Goal: Transaction & Acquisition: Purchase product/service

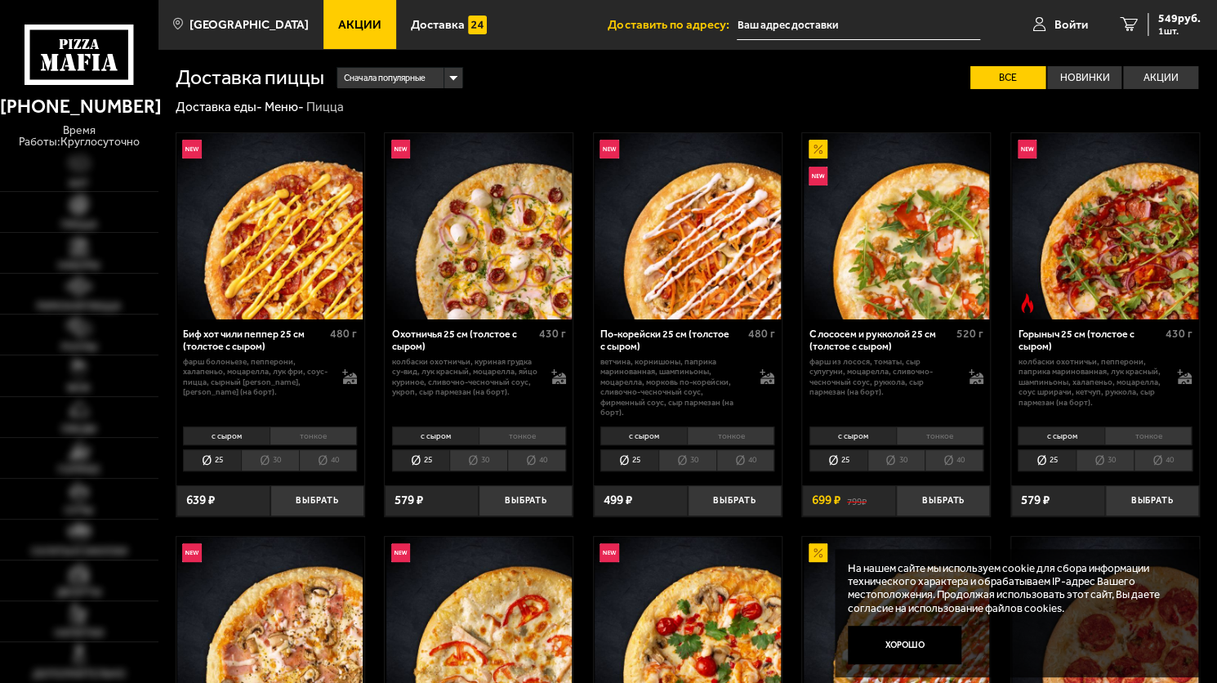
type input "[STREET_ADDRESS]"
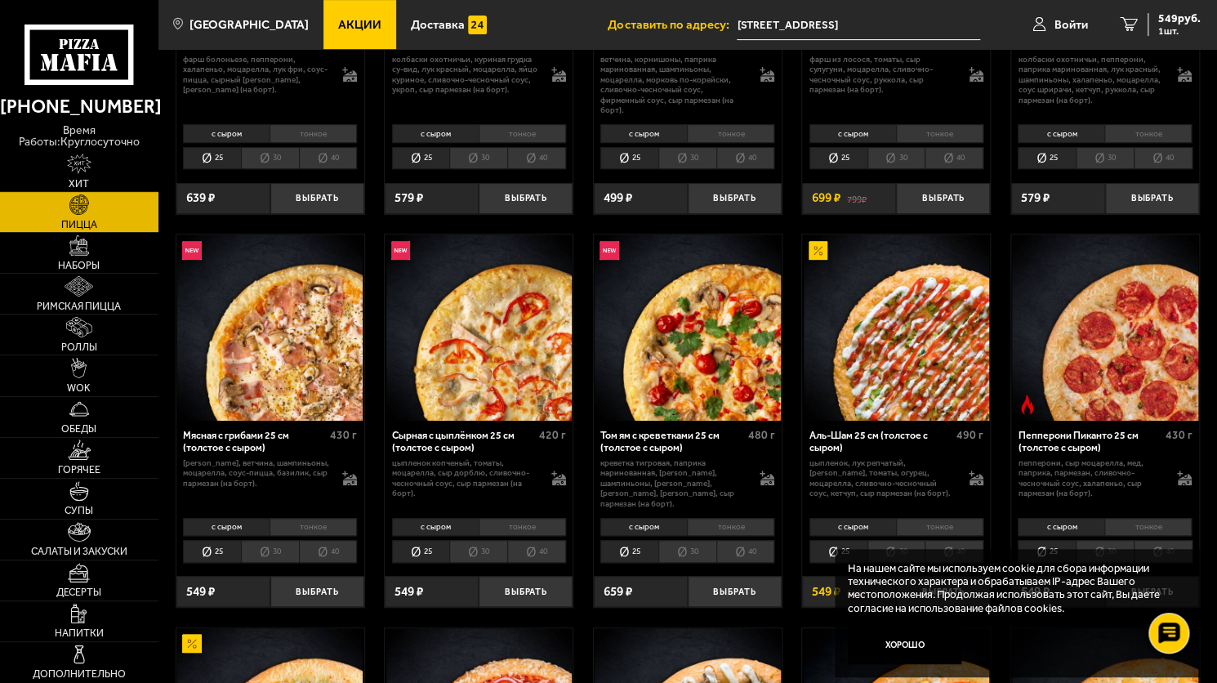
scroll to position [327, 0]
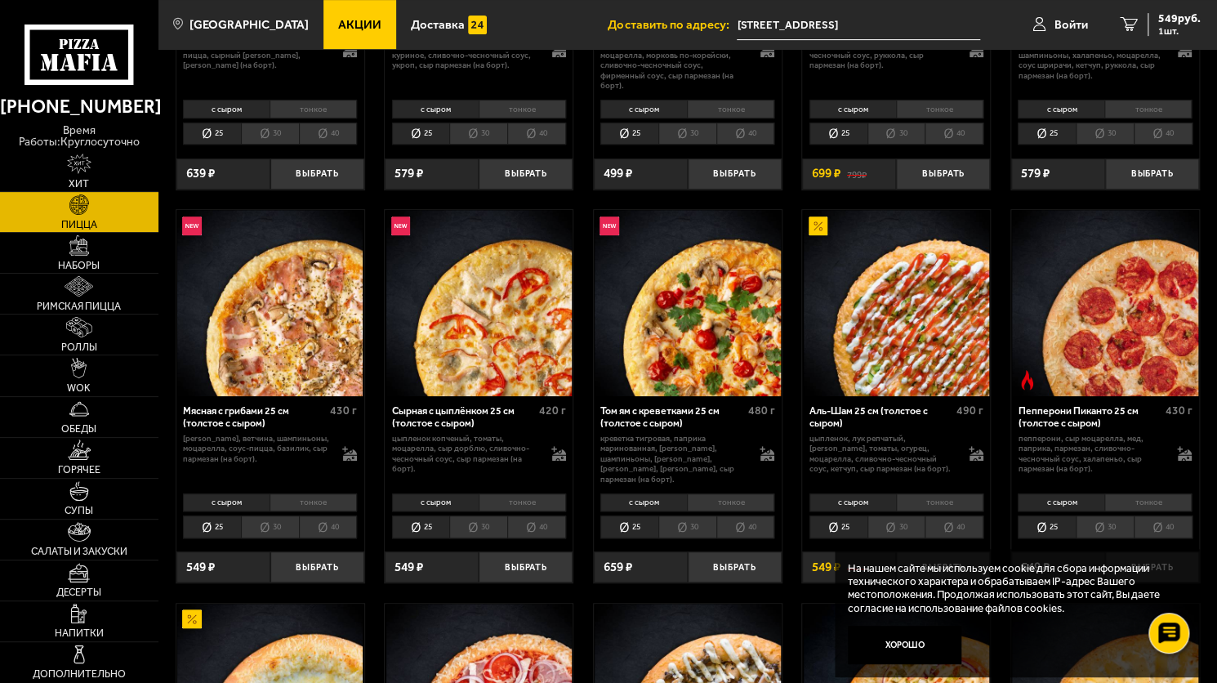
click at [944, 493] on li "тонкое" at bounding box center [939, 502] width 87 height 18
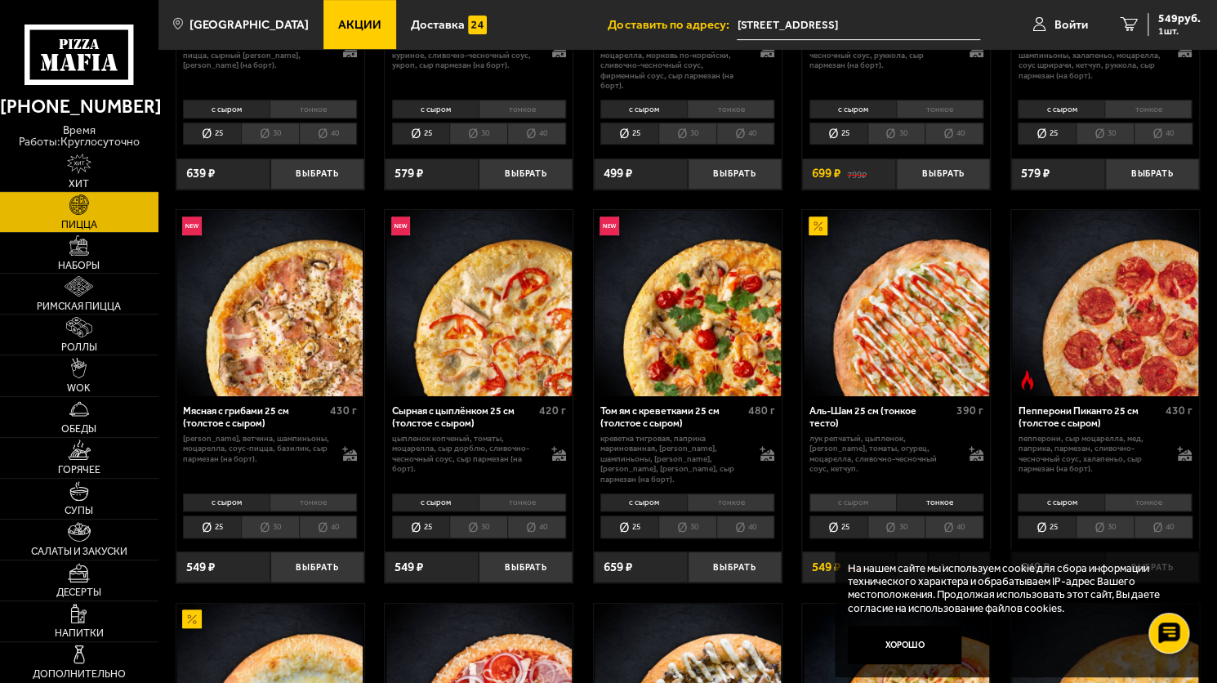
click at [858, 408] on div "Аль-Шам 25 см (тонкое тесто)" at bounding box center [880, 417] width 143 height 25
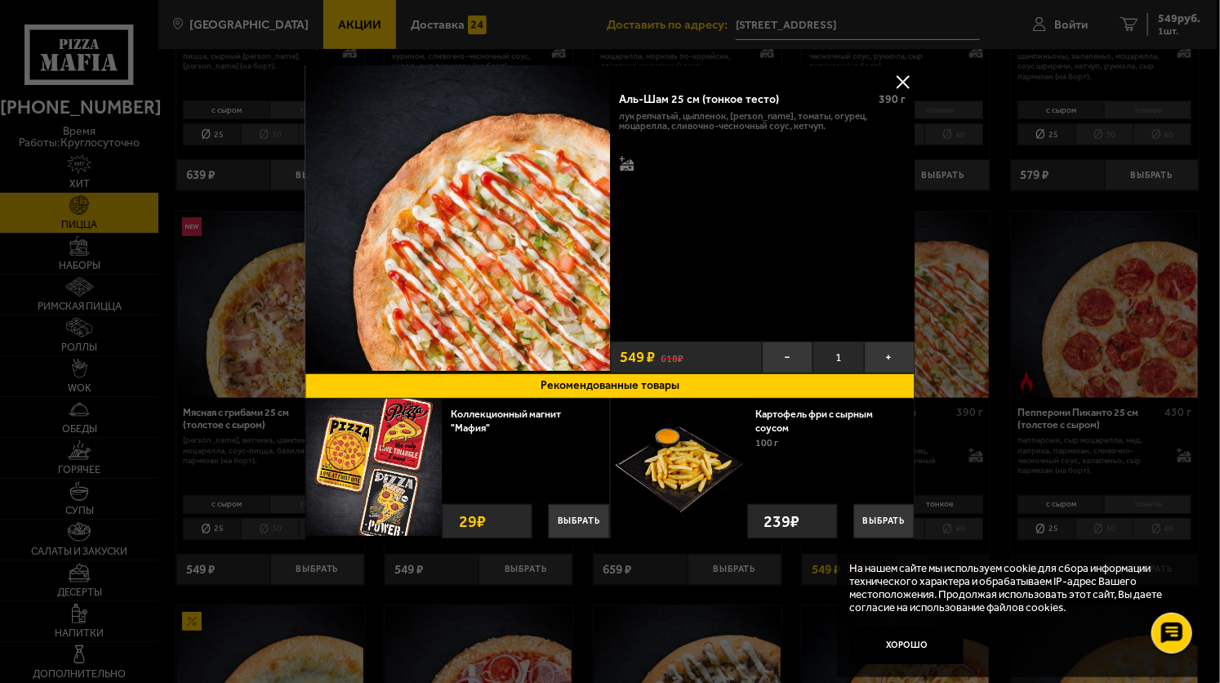
click at [912, 87] on button at bounding box center [903, 81] width 25 height 25
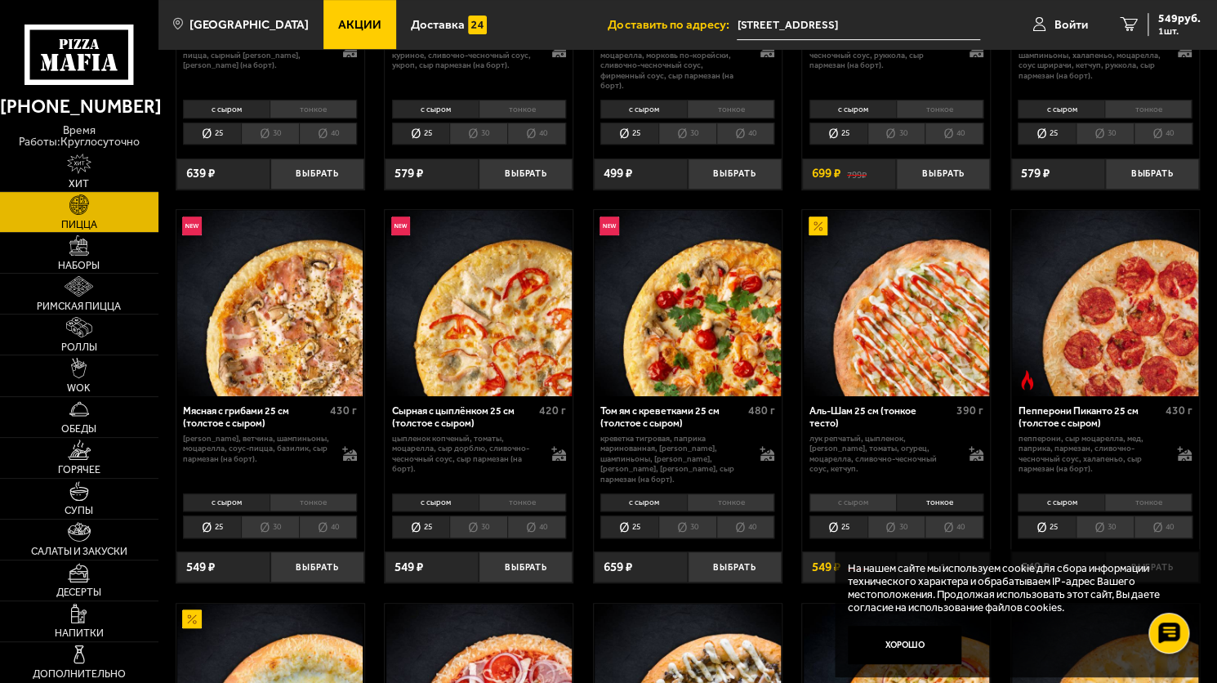
click at [875, 417] on div "Аль-Шам 25 см (тонкое тесто)" at bounding box center [880, 417] width 143 height 25
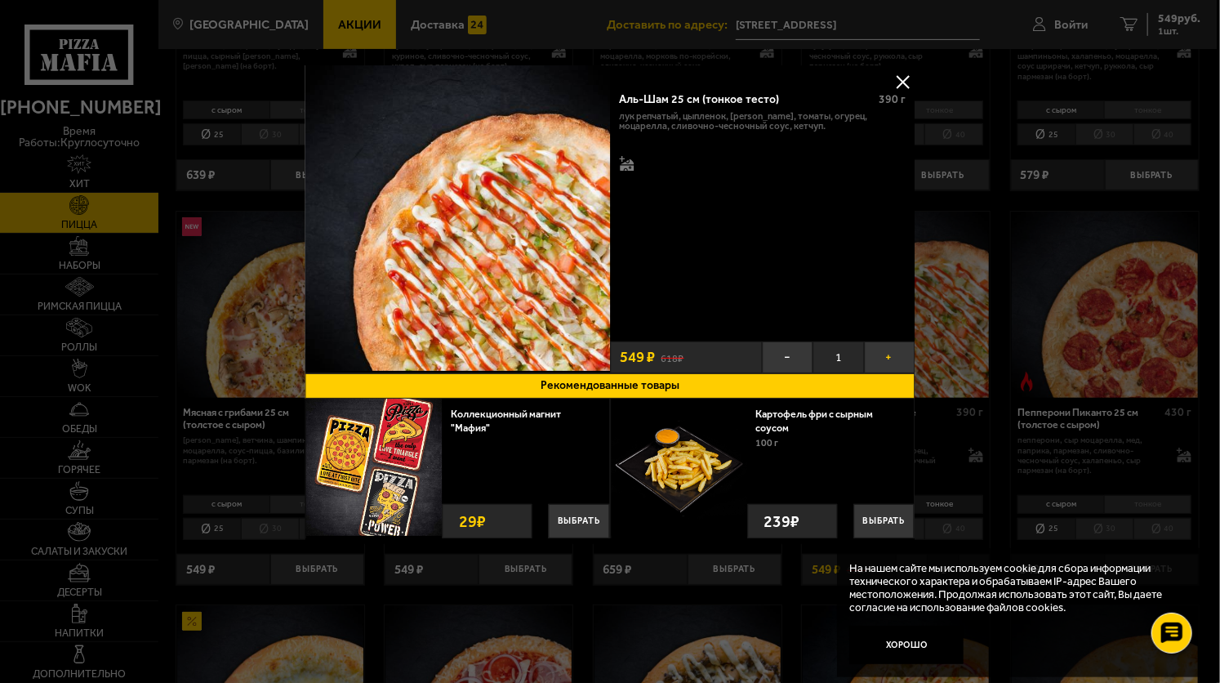
click at [895, 359] on button "+" at bounding box center [889, 356] width 51 height 31
click at [799, 350] on button "−" at bounding box center [788, 356] width 51 height 31
click at [905, 69] on button at bounding box center [903, 81] width 25 height 25
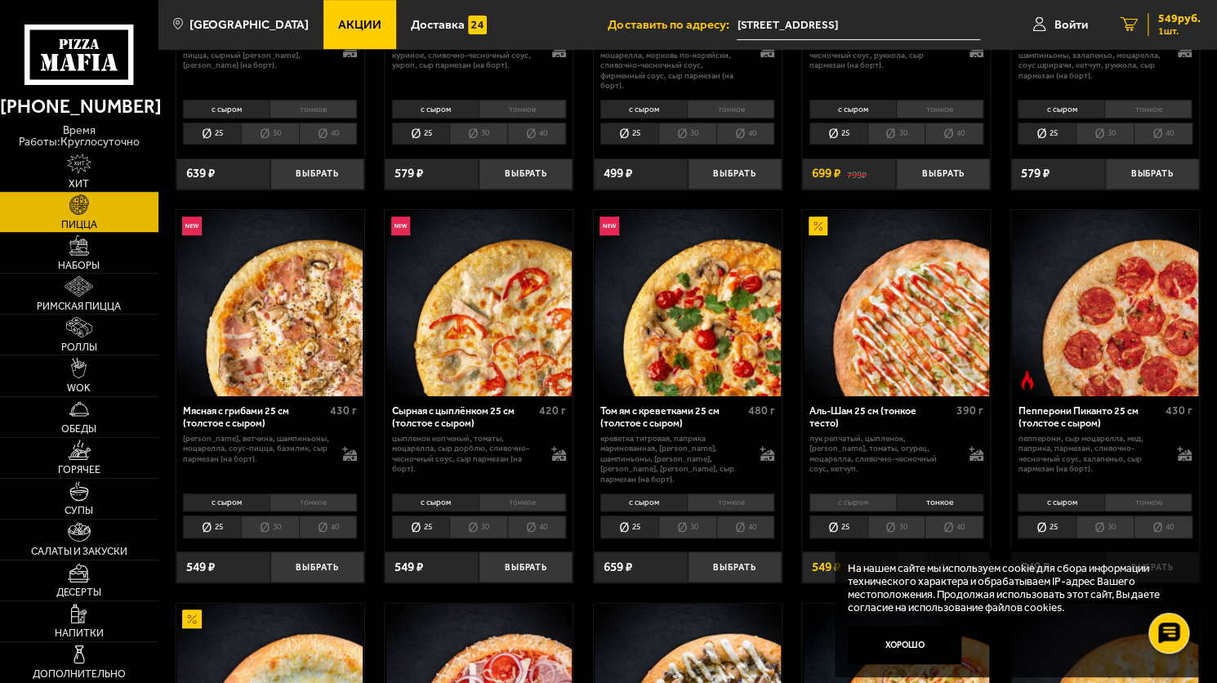
click at [1205, 8] on link "1 549 руб. 1 шт." at bounding box center [1160, 24] width 113 height 49
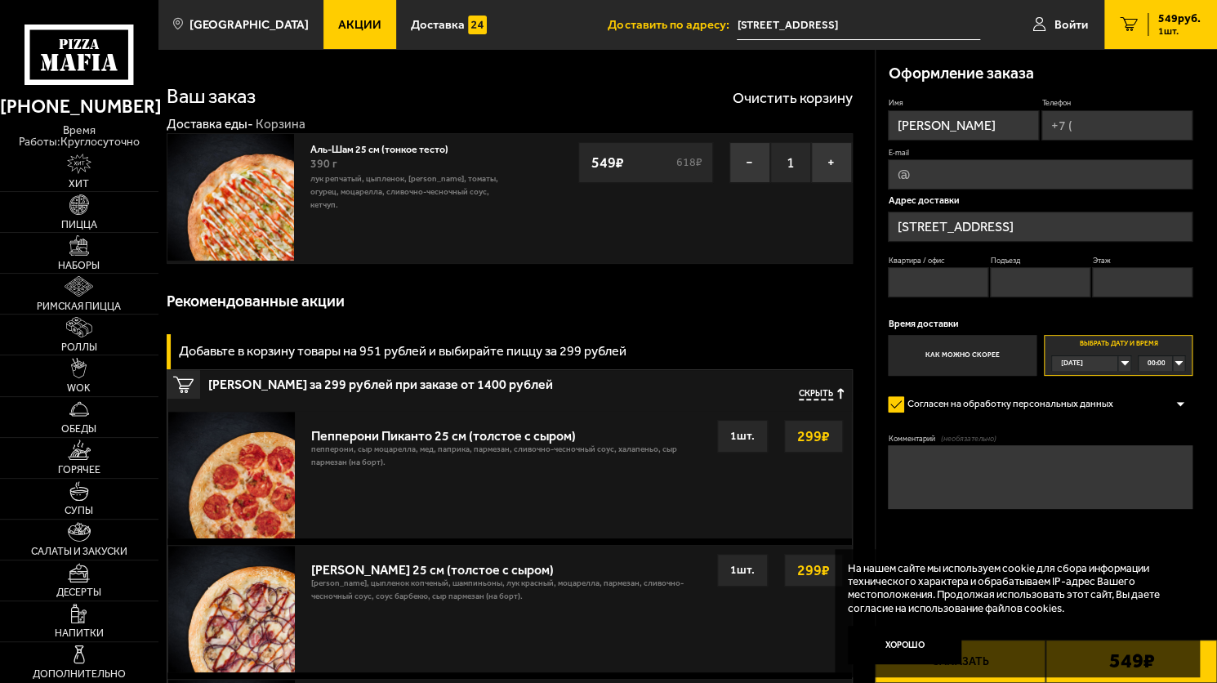
click at [1170, 356] on div "00:00" at bounding box center [1162, 363] width 46 height 15
click at [1118, 356] on div "Сегодня" at bounding box center [1085, 363] width 66 height 15
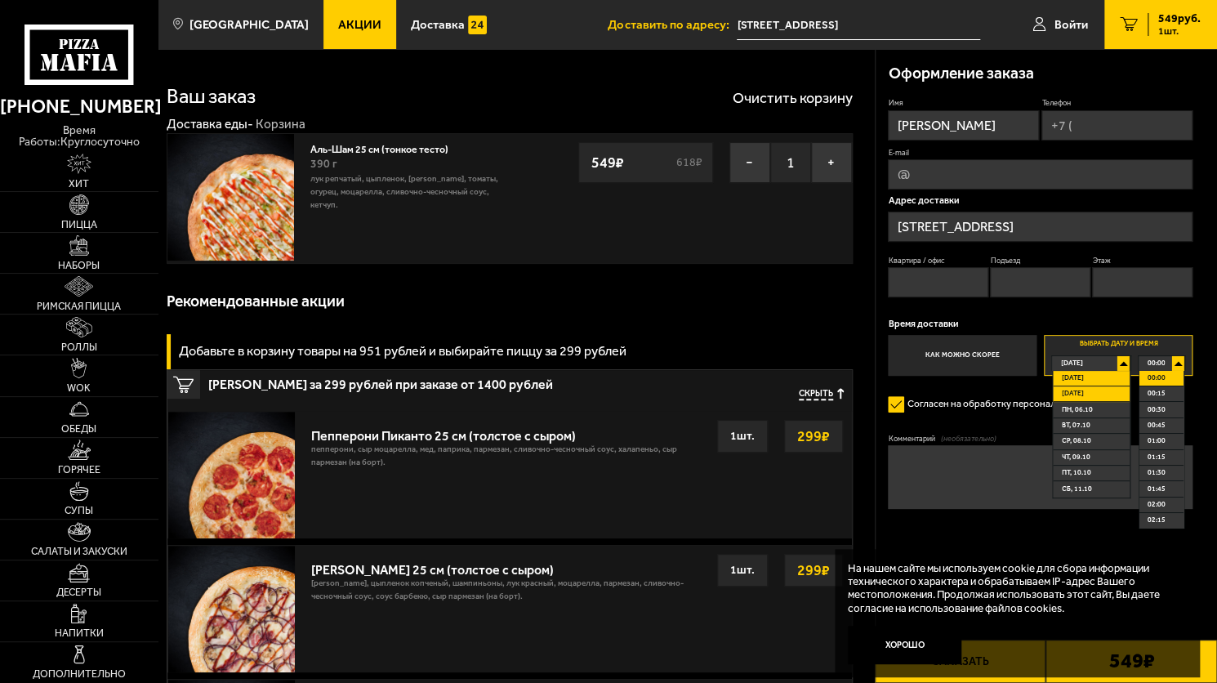
click at [1079, 395] on span "Завтра" at bounding box center [1073, 393] width 22 height 15
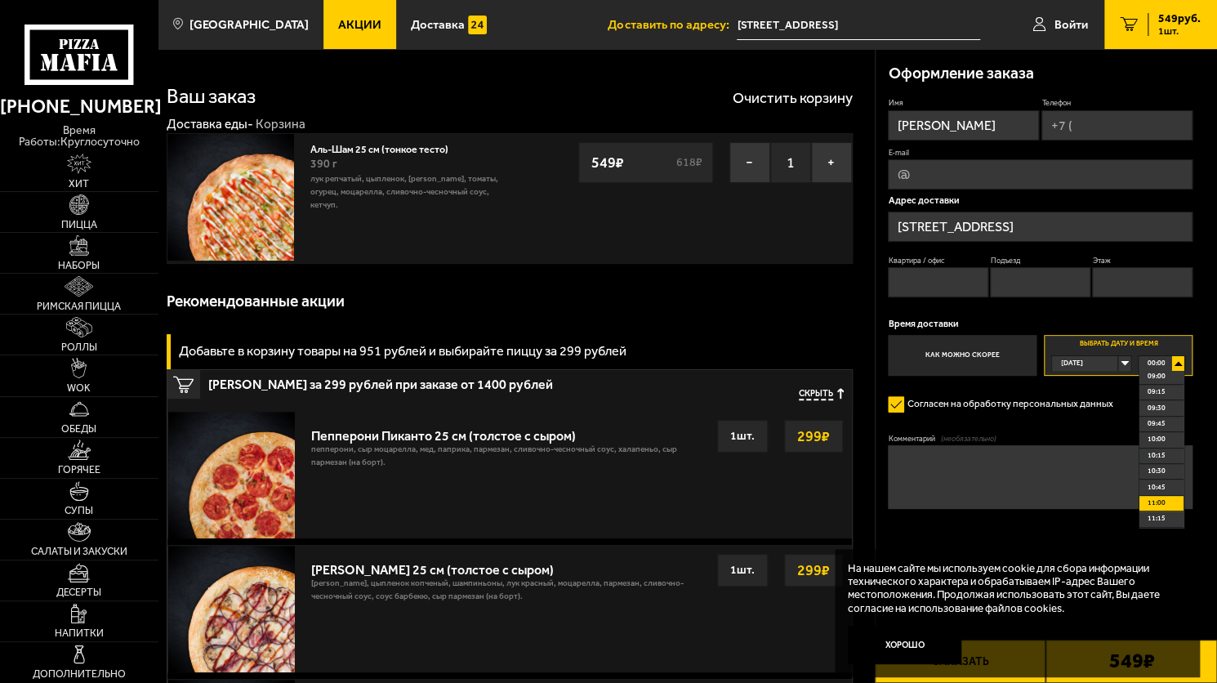
click at [1165, 501] on li "11:00" at bounding box center [1161, 504] width 44 height 16
click at [1178, 363] on div "22:15" at bounding box center [1162, 363] width 46 height 15
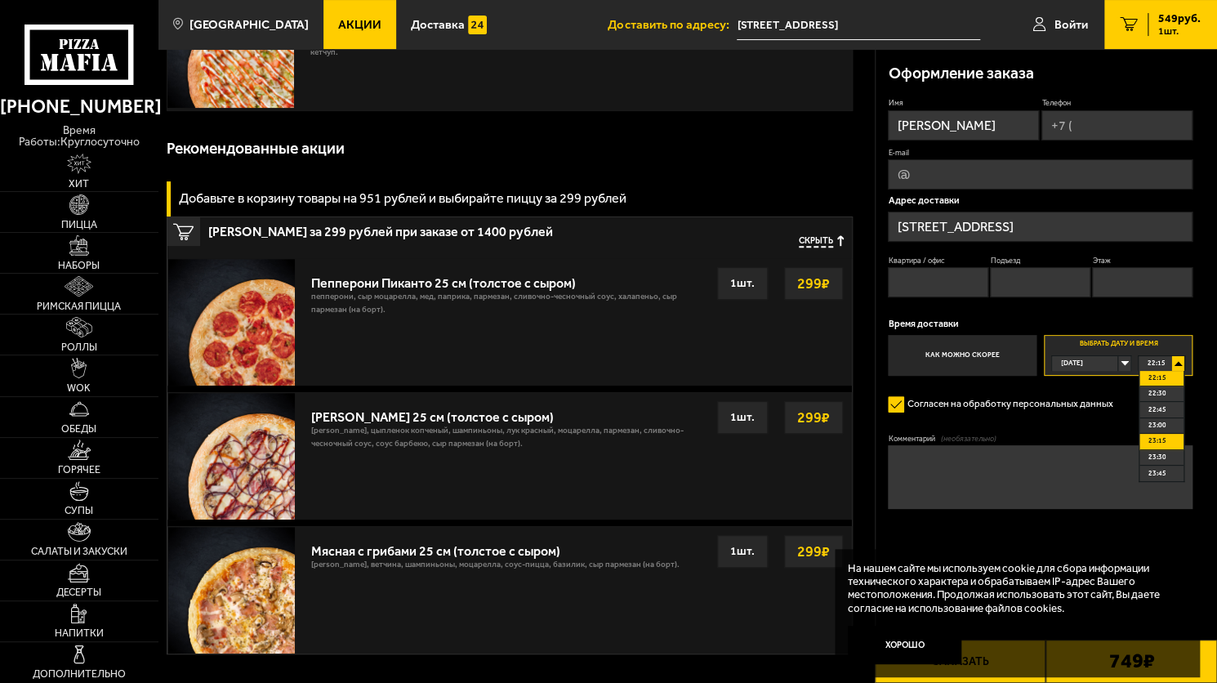
scroll to position [163, 0]
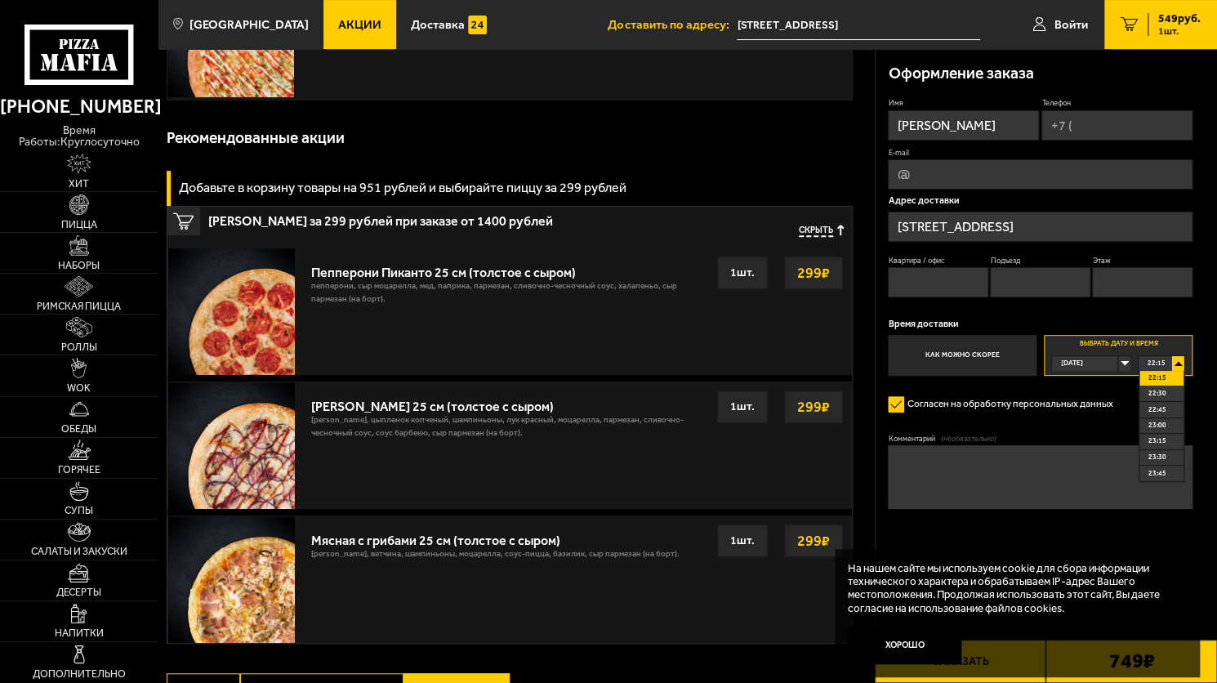
click at [1113, 363] on div "Сегодня" at bounding box center [1085, 363] width 66 height 15
click at [1074, 397] on span "Завтра" at bounding box center [1073, 393] width 22 height 15
click at [1157, 453] on span "11:30" at bounding box center [1157, 453] width 18 height 15
click at [1170, 367] on div "11:30" at bounding box center [1162, 363] width 46 height 15
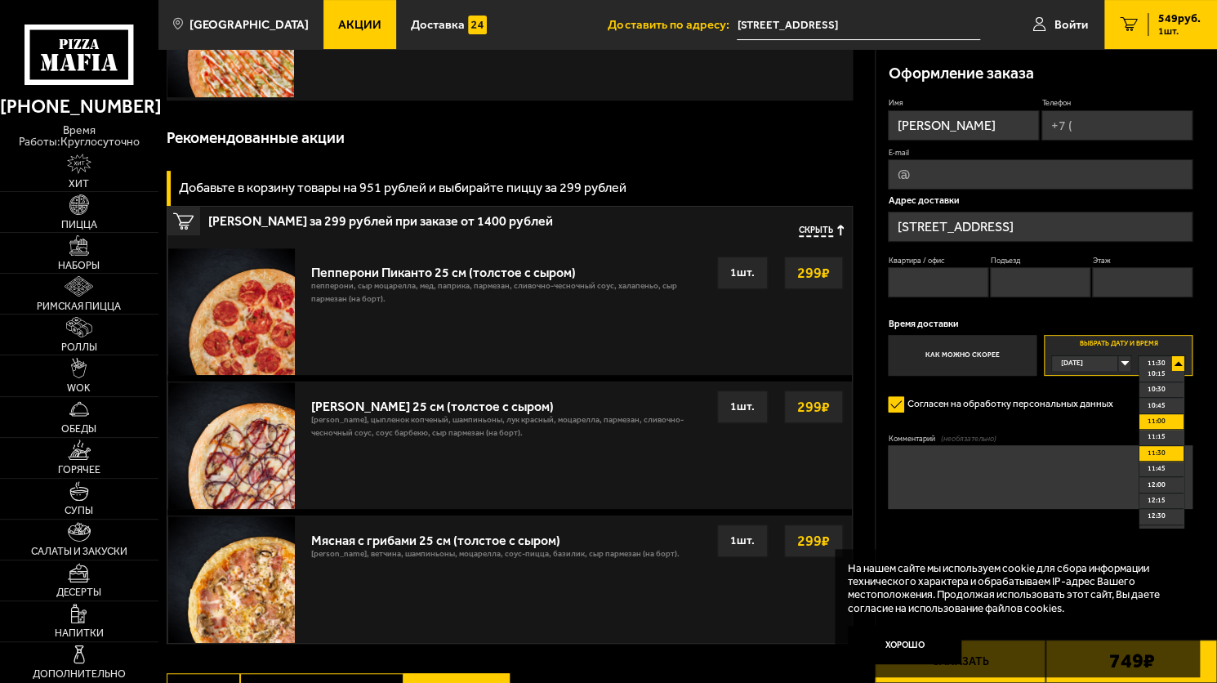
click at [1157, 426] on span "11:00" at bounding box center [1157, 421] width 18 height 15
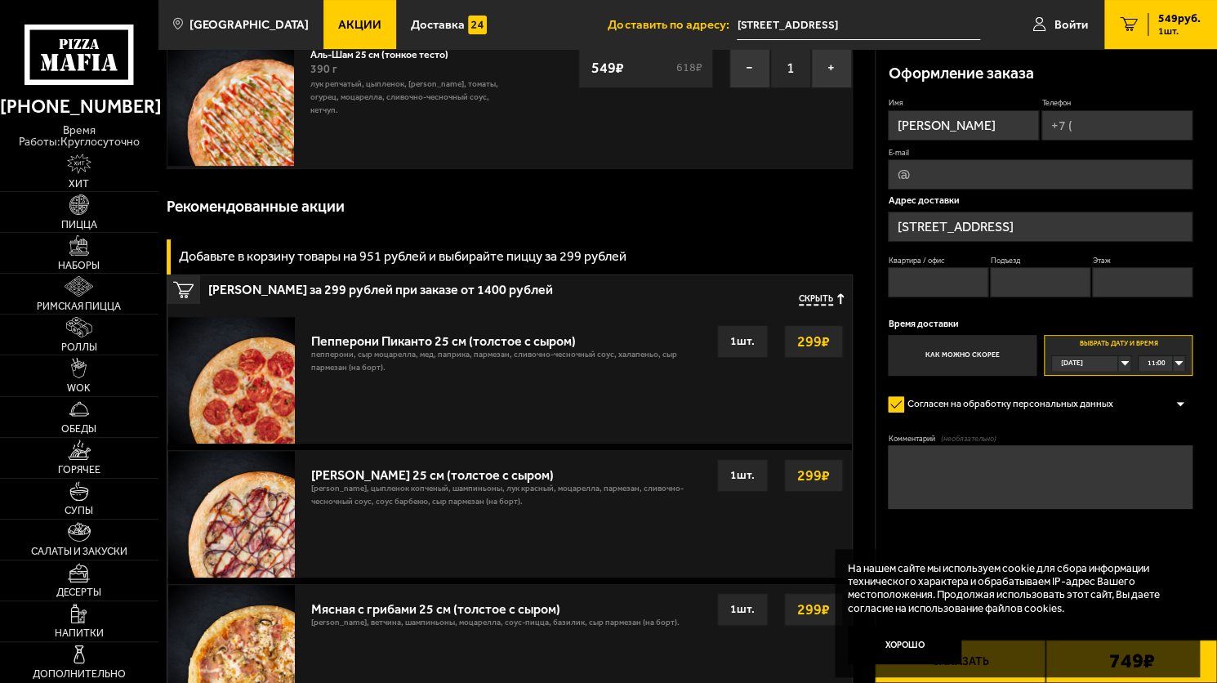
scroll to position [0, 0]
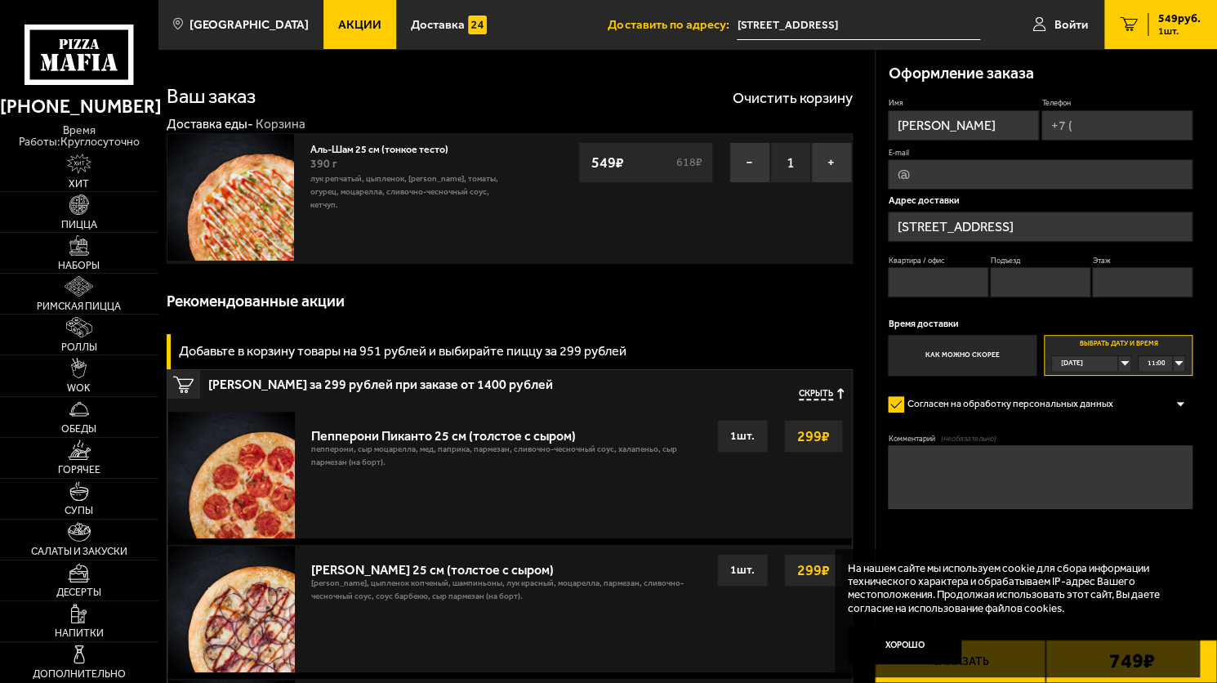
click at [1179, 405] on div at bounding box center [1180, 404] width 25 height 12
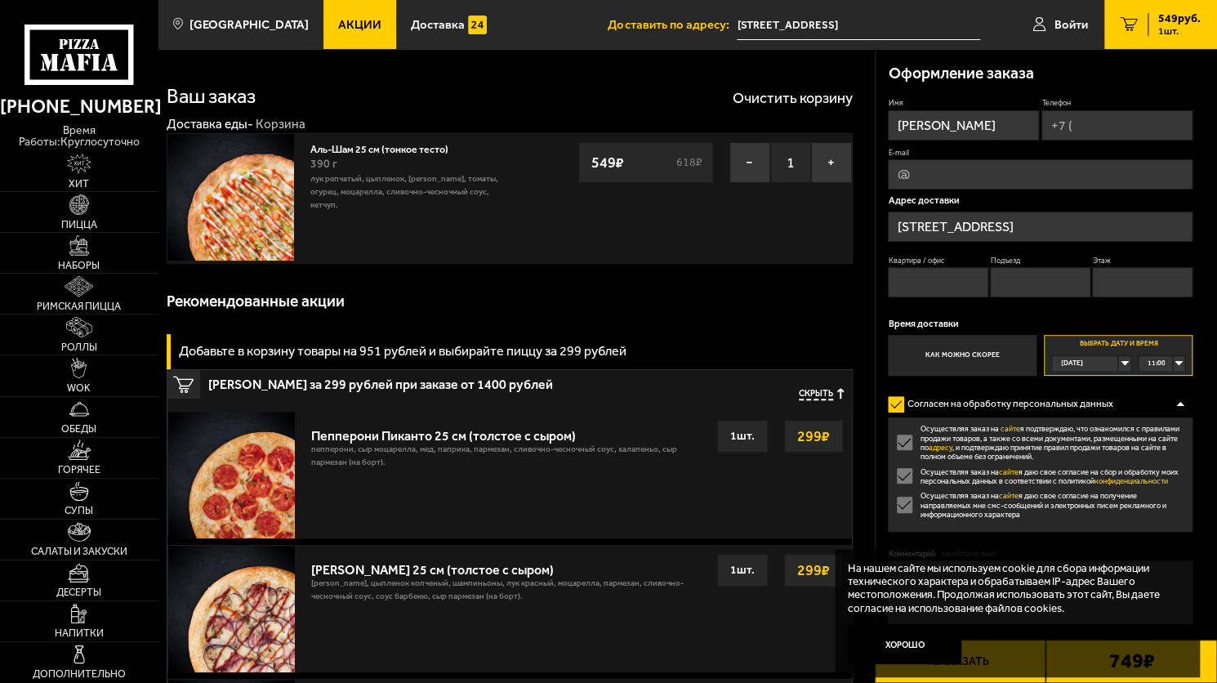
click at [907, 500] on label "Осуществляя заказ на сайте я даю свое согласие на получение направляемых мне см…" at bounding box center [1040, 505] width 305 height 28
click at [0, 0] on input "Осуществляя заказ на сайте я даю свое согласие на получение направляемых мне см…" at bounding box center [0, 0] width 0 height 0
click at [1180, 409] on div at bounding box center [1180, 404] width 25 height 12
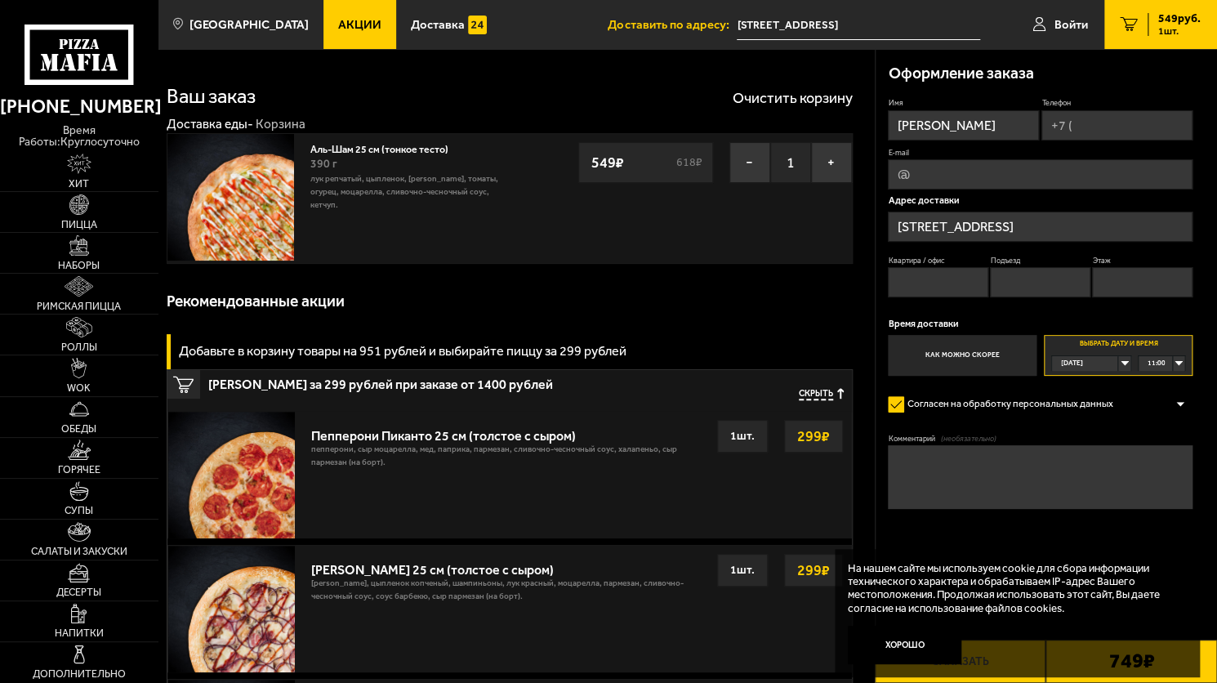
click at [941, 176] on input "E-mail" at bounding box center [1040, 174] width 305 height 30
type input "lylylaim@gmail.com"
click at [1112, 128] on input "Телефон" at bounding box center [1116, 125] width 151 height 30
type input "+7 (911) 171-49-97"
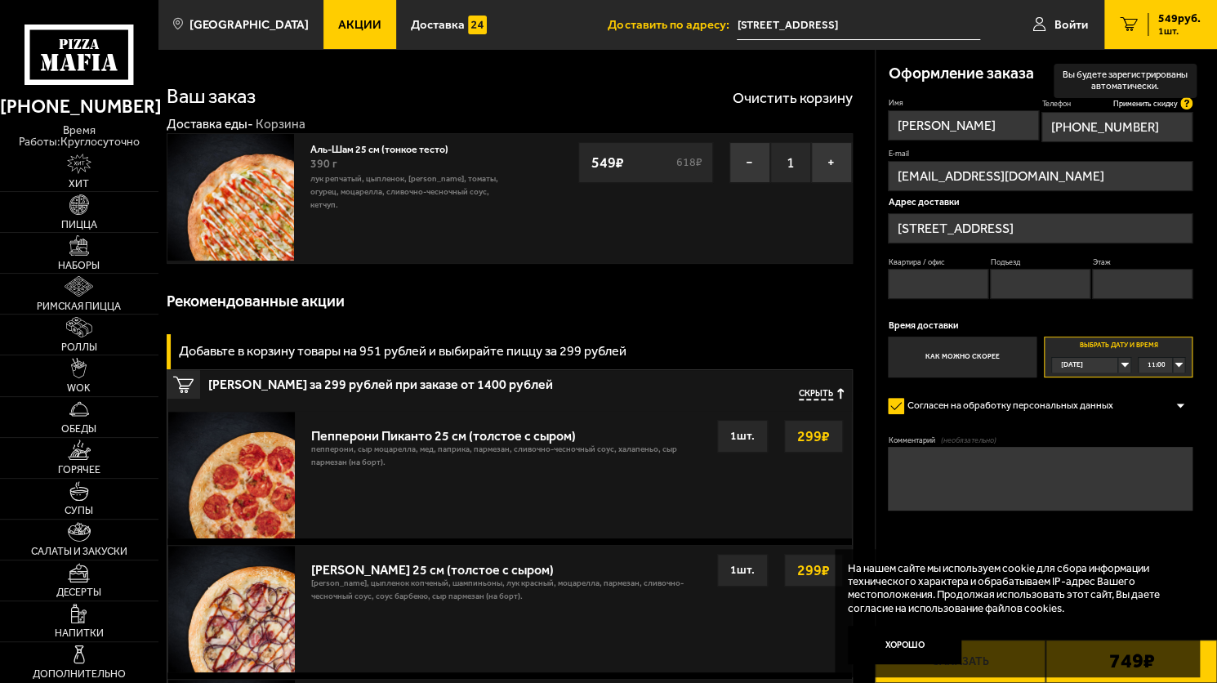
click at [1184, 103] on icon at bounding box center [1186, 103] width 12 height 12
click at [1184, 112] on input "+7 (911) 171-49-97" at bounding box center [1116, 127] width 151 height 30
click at [931, 280] on input "Квартира / офис" at bounding box center [938, 284] width 100 height 30
type input "71"
click at [1014, 292] on input "Подъезд" at bounding box center [1040, 284] width 100 height 30
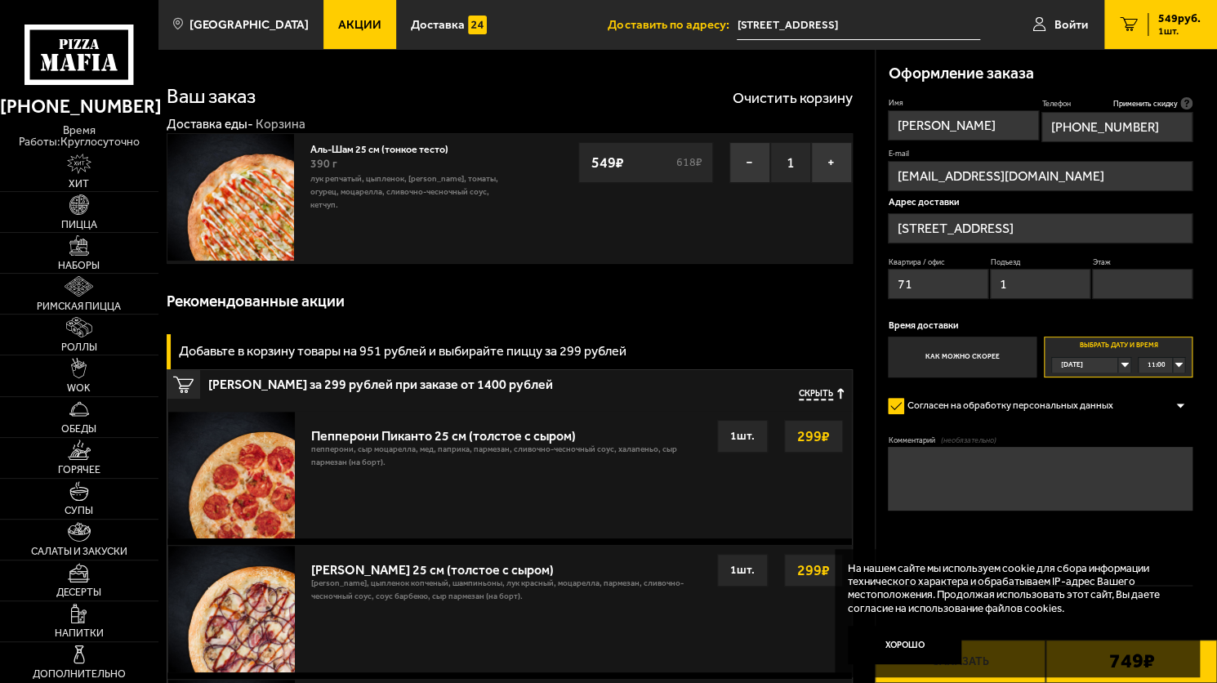
type input "1"
click at [1128, 278] on input "Этаж" at bounding box center [1142, 284] width 100 height 30
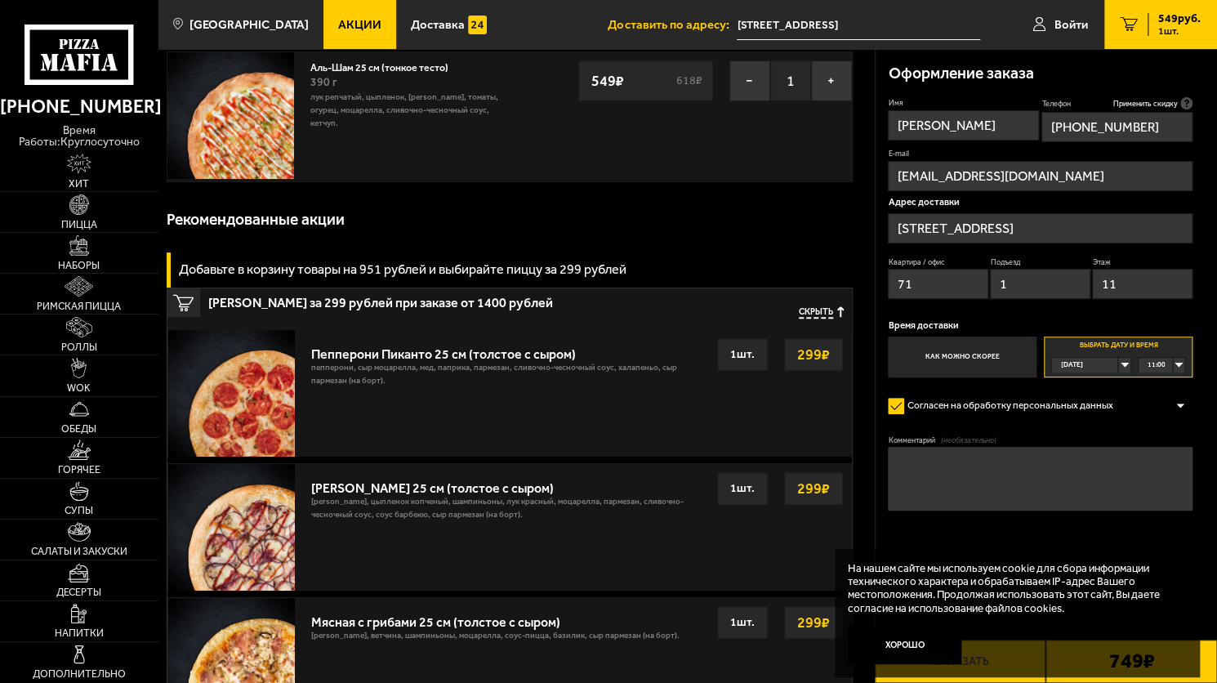
type input "11"
click at [942, 447] on fieldset "Комментарий (необязательно)" at bounding box center [1040, 474] width 305 height 78
click at [945, 457] on textarea "Комментарий (необязательно)" at bounding box center [1040, 479] width 305 height 64
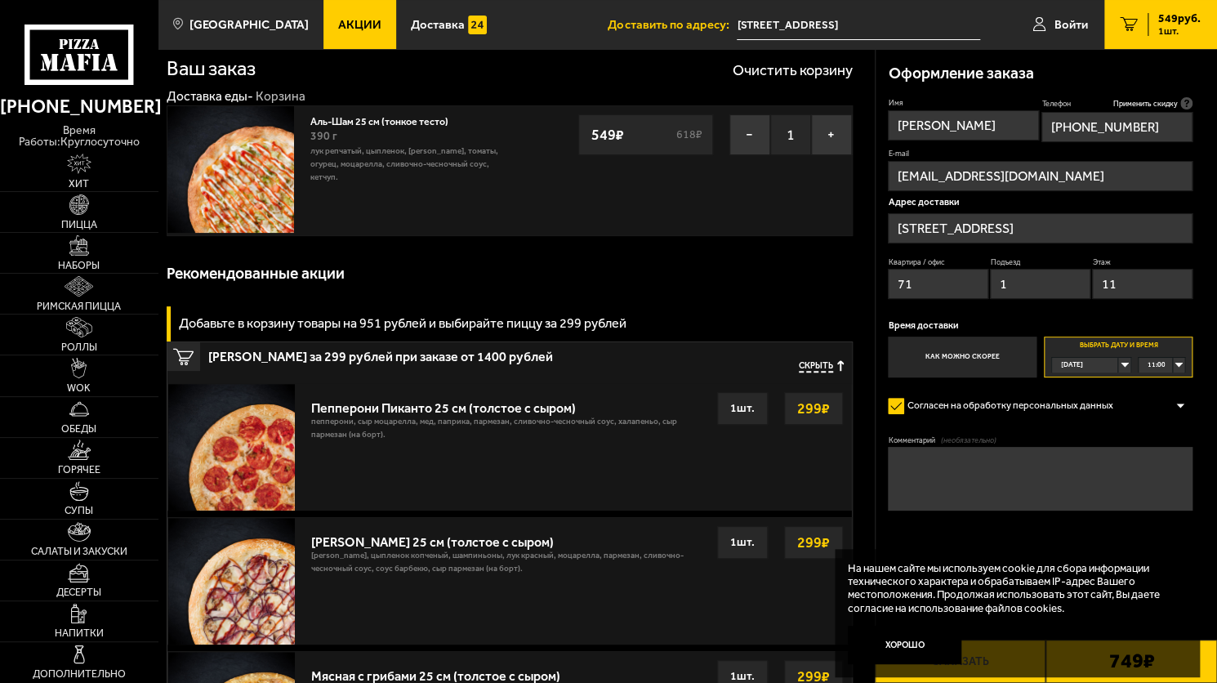
scroll to position [0, 0]
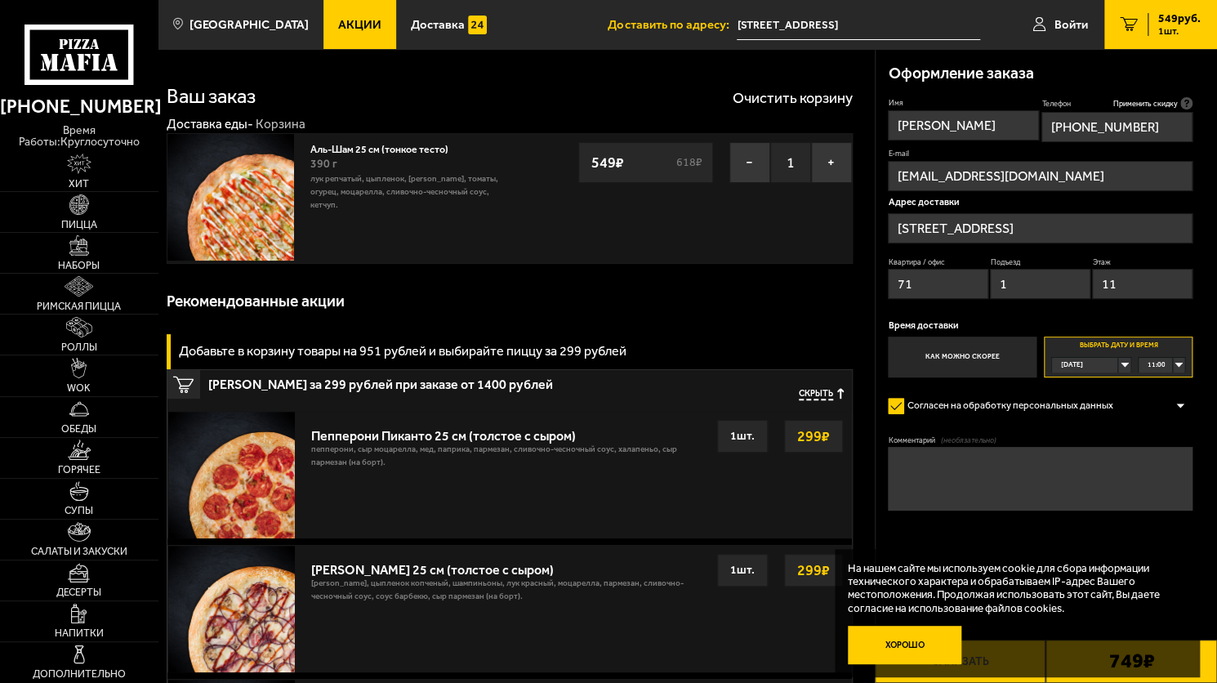
click at [871, 649] on button "Хорошо" at bounding box center [905, 645] width 114 height 38
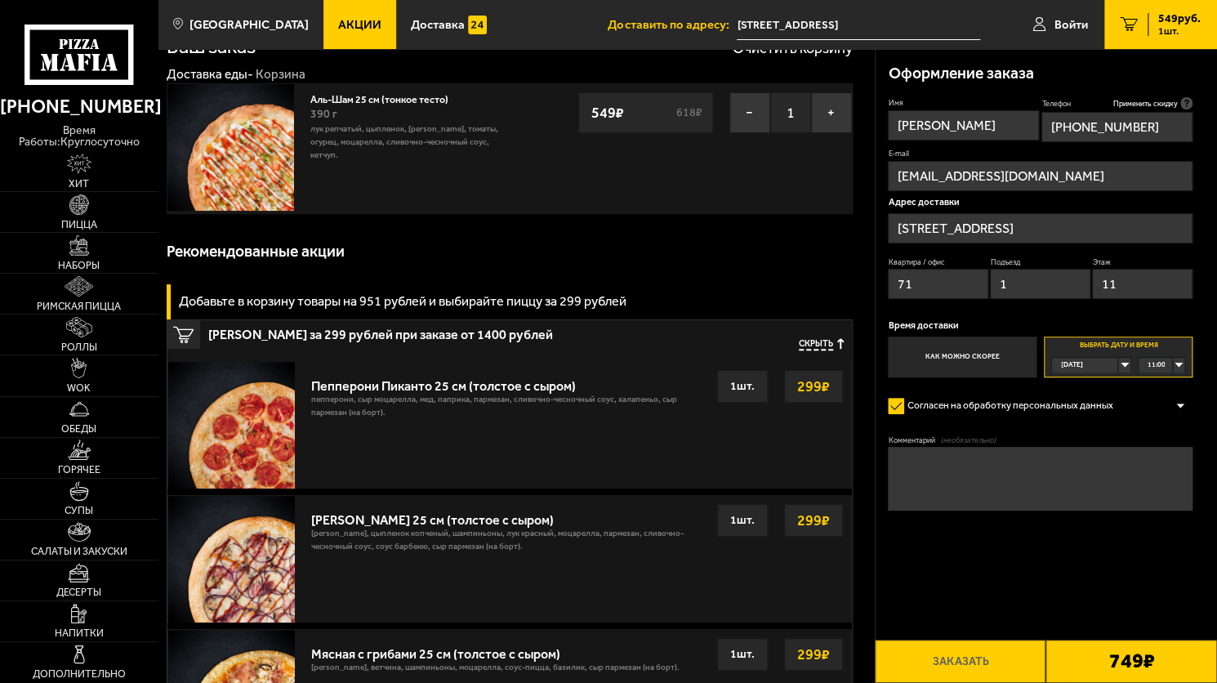
scroll to position [19, 0]
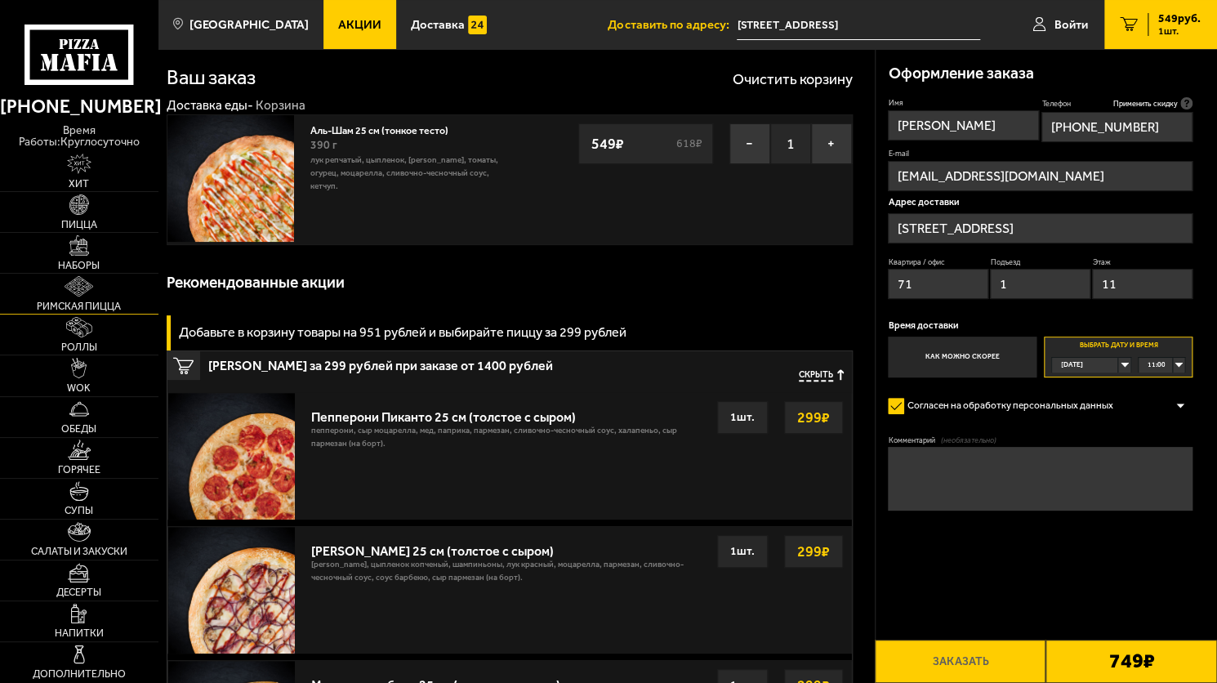
click at [52, 284] on link "Римская пицца" at bounding box center [79, 294] width 158 height 40
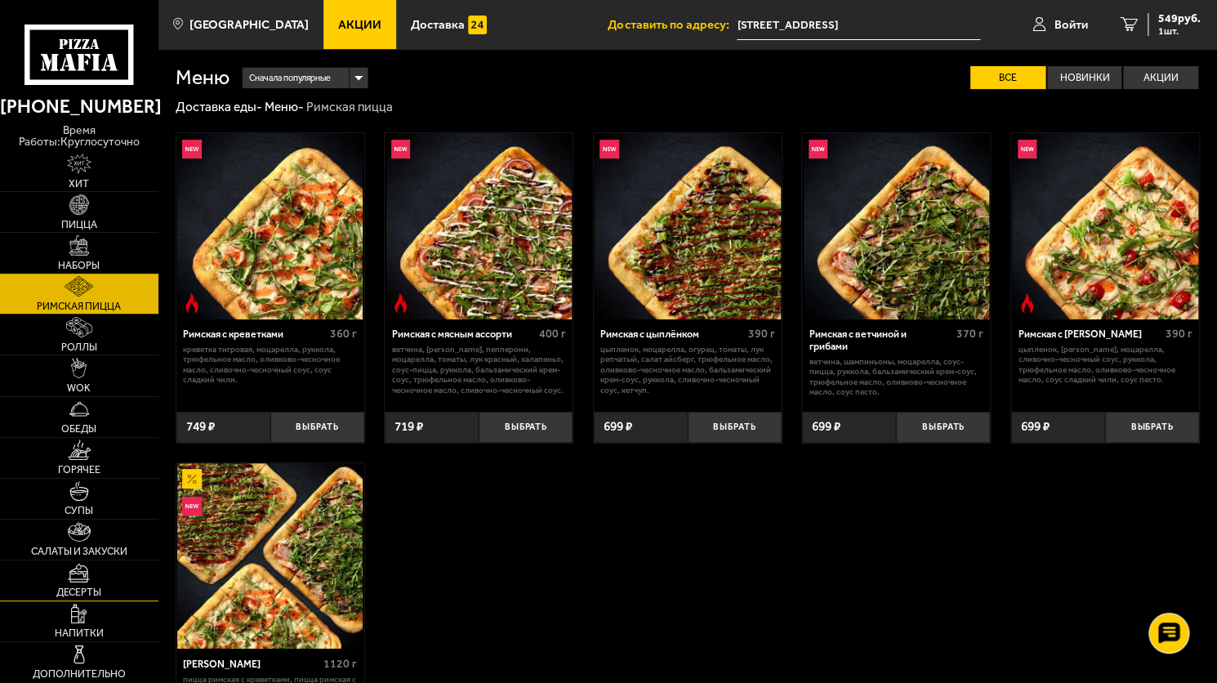
click at [110, 585] on link "Десерты" at bounding box center [79, 580] width 158 height 40
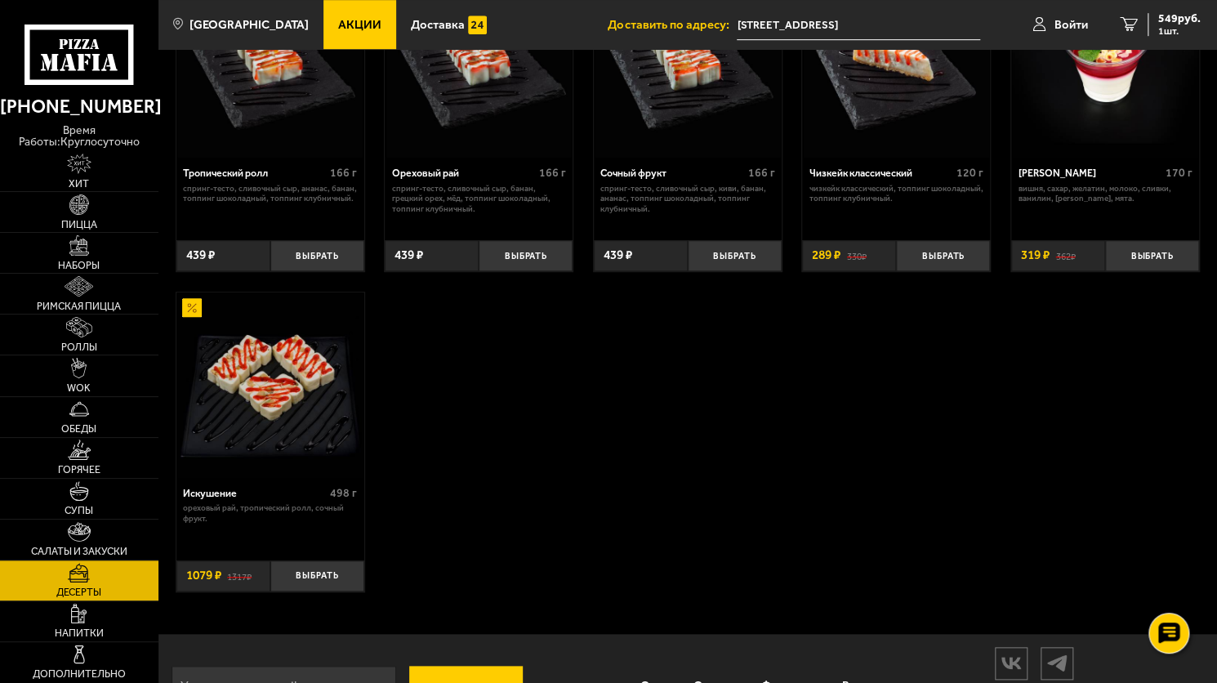
scroll to position [490, 0]
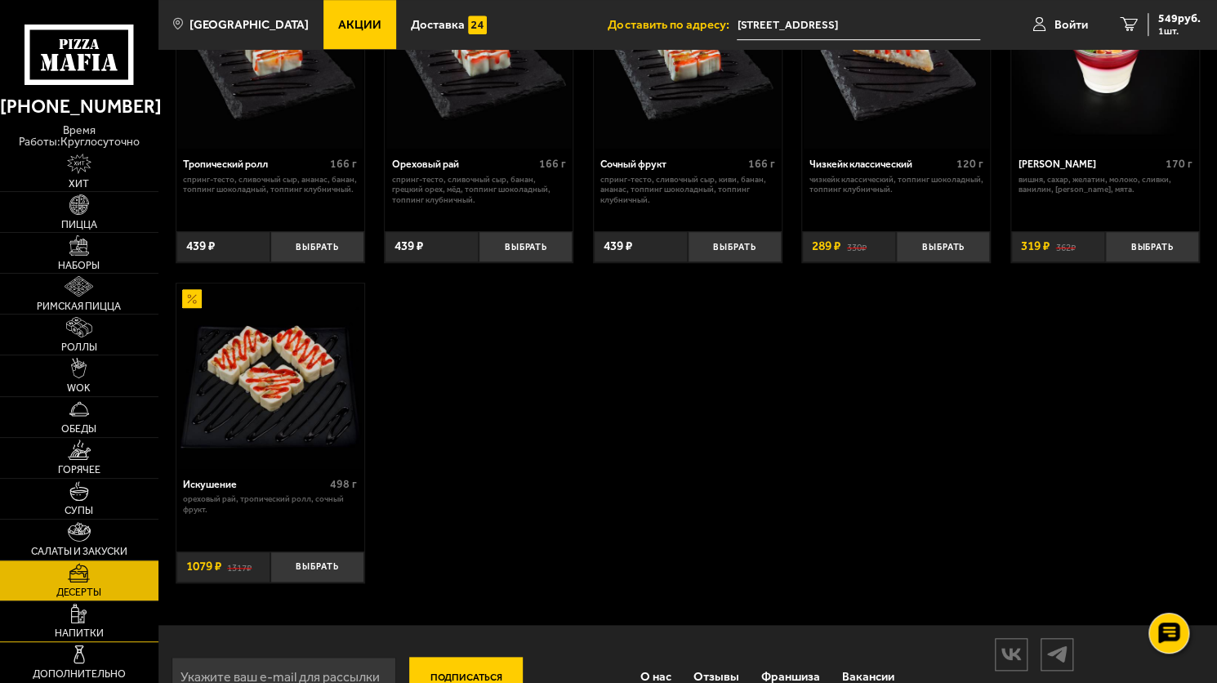
click at [102, 618] on link "Напитки" at bounding box center [79, 621] width 158 height 40
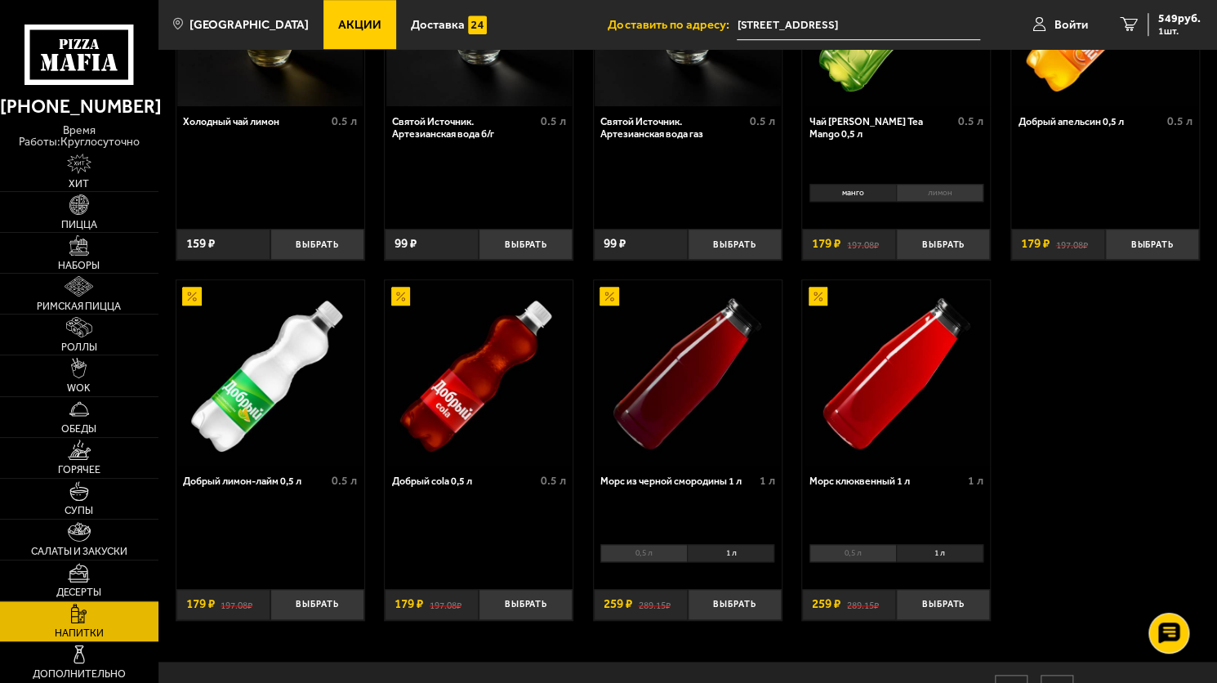
scroll to position [572, 0]
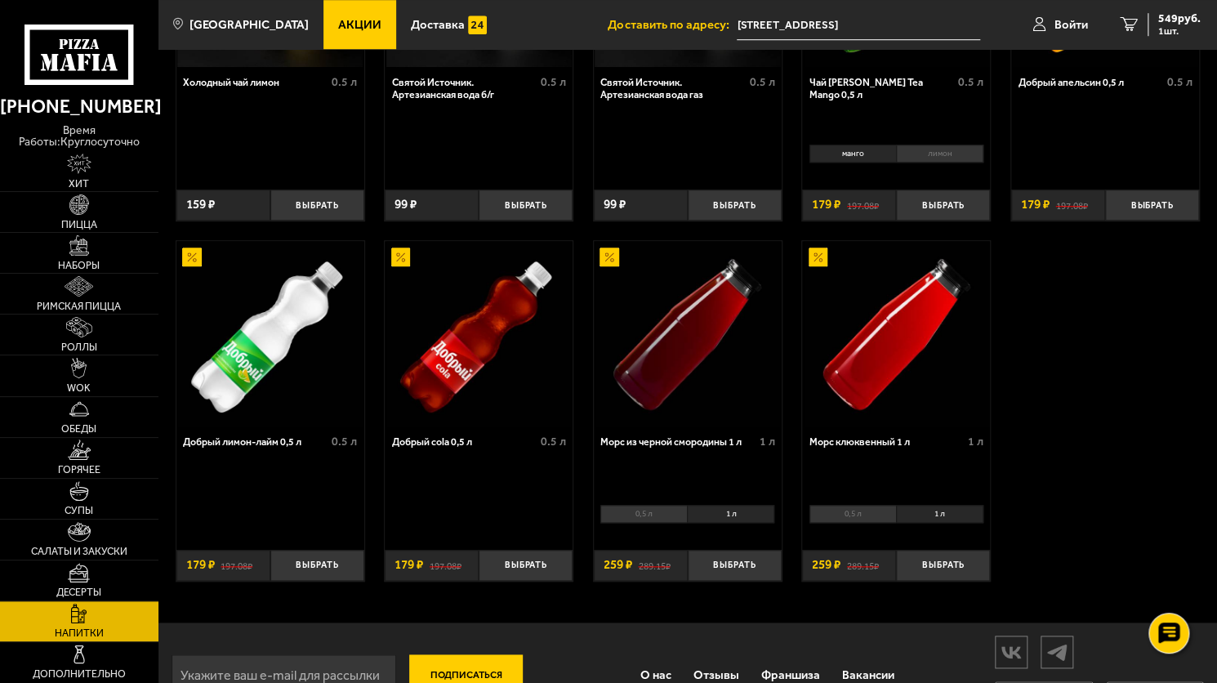
click at [665, 520] on li "0,5 л" at bounding box center [643, 514] width 87 height 18
click at [736, 567] on button "Выбрать" at bounding box center [735, 565] width 94 height 31
click at [1181, 25] on div "748 руб. 2 шт." at bounding box center [1174, 24] width 53 height 23
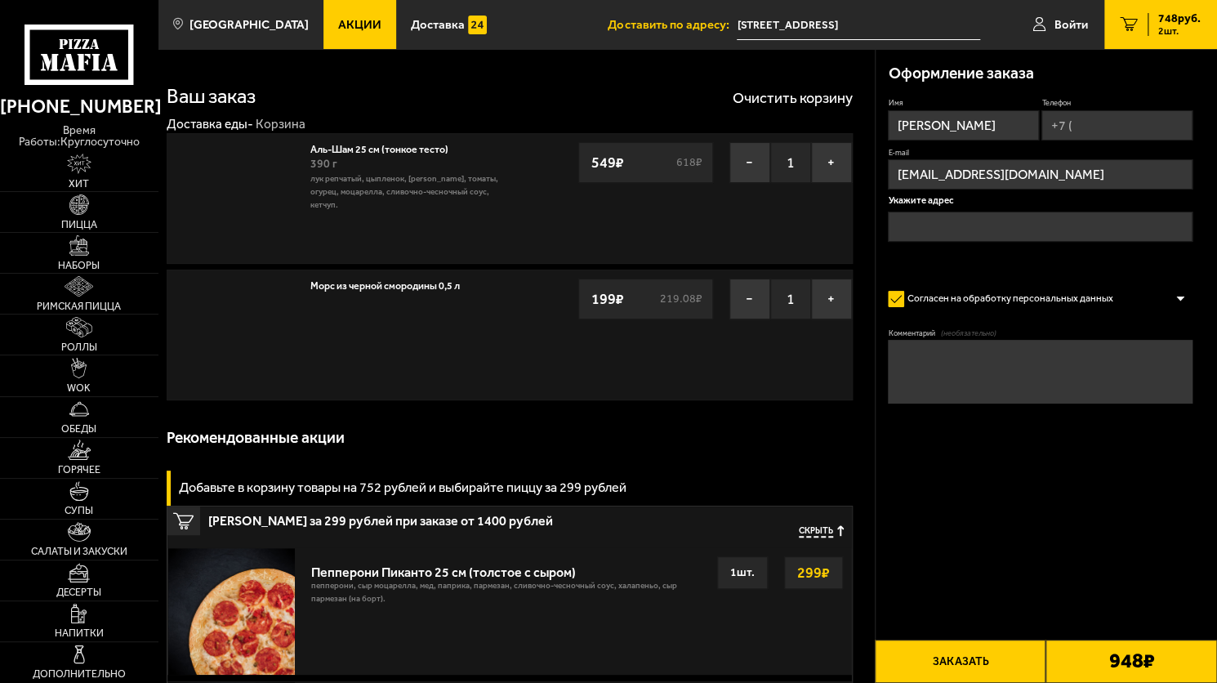
type input "[STREET_ADDRESS]"
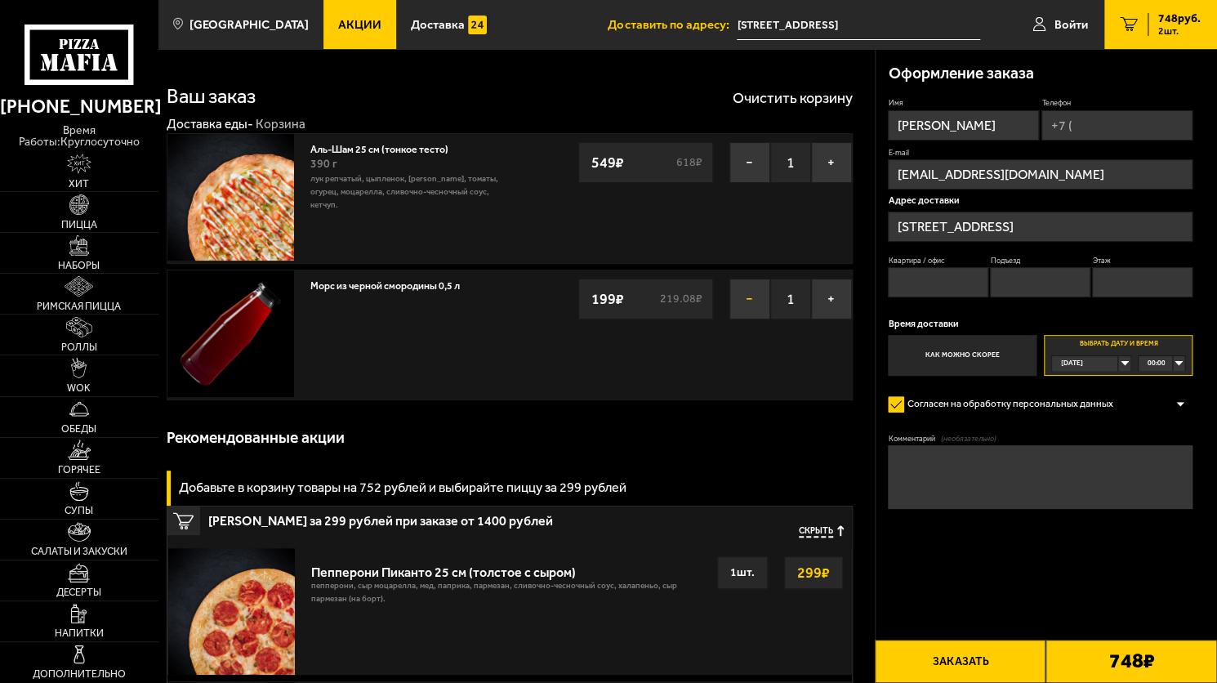
click at [738, 304] on button "−" at bounding box center [749, 299] width 41 height 41
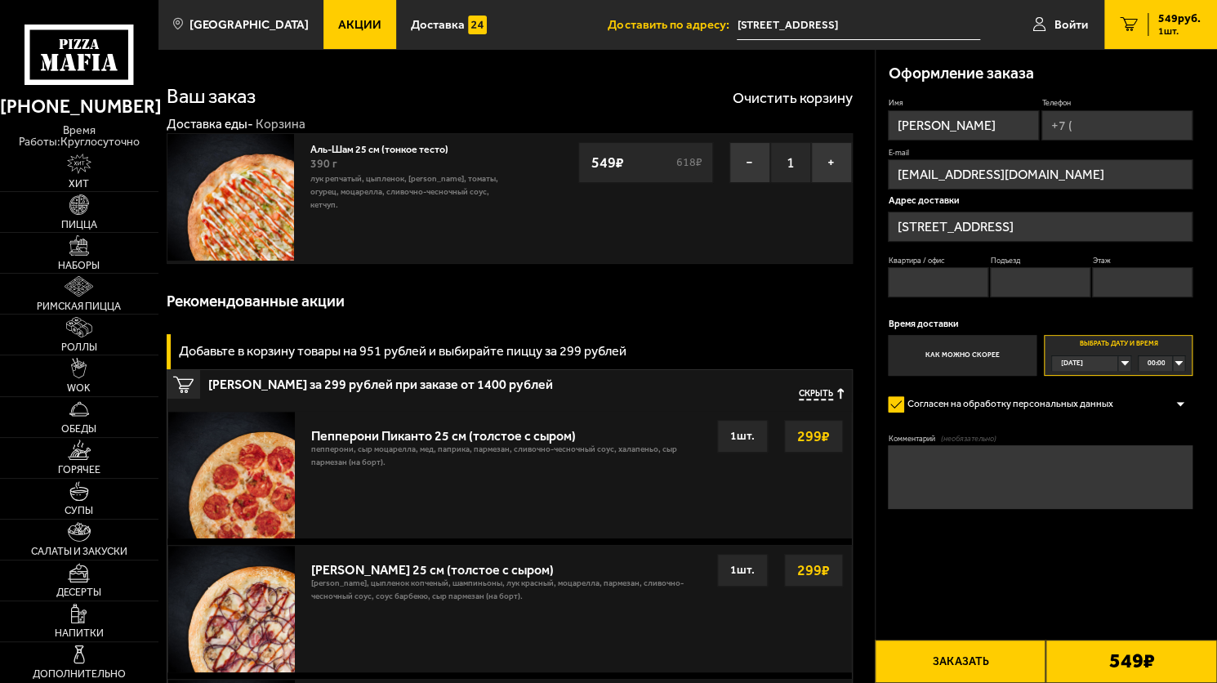
click at [1112, 365] on div "Сегодня" at bounding box center [1085, 363] width 66 height 15
click at [1079, 392] on span "Завтра" at bounding box center [1073, 393] width 22 height 15
click at [1118, 359] on div "Сегодня" at bounding box center [1085, 363] width 66 height 15
click at [1084, 393] on span "Завтра" at bounding box center [1073, 393] width 22 height 15
click at [1175, 363] on div "00:00" at bounding box center [1162, 363] width 46 height 15
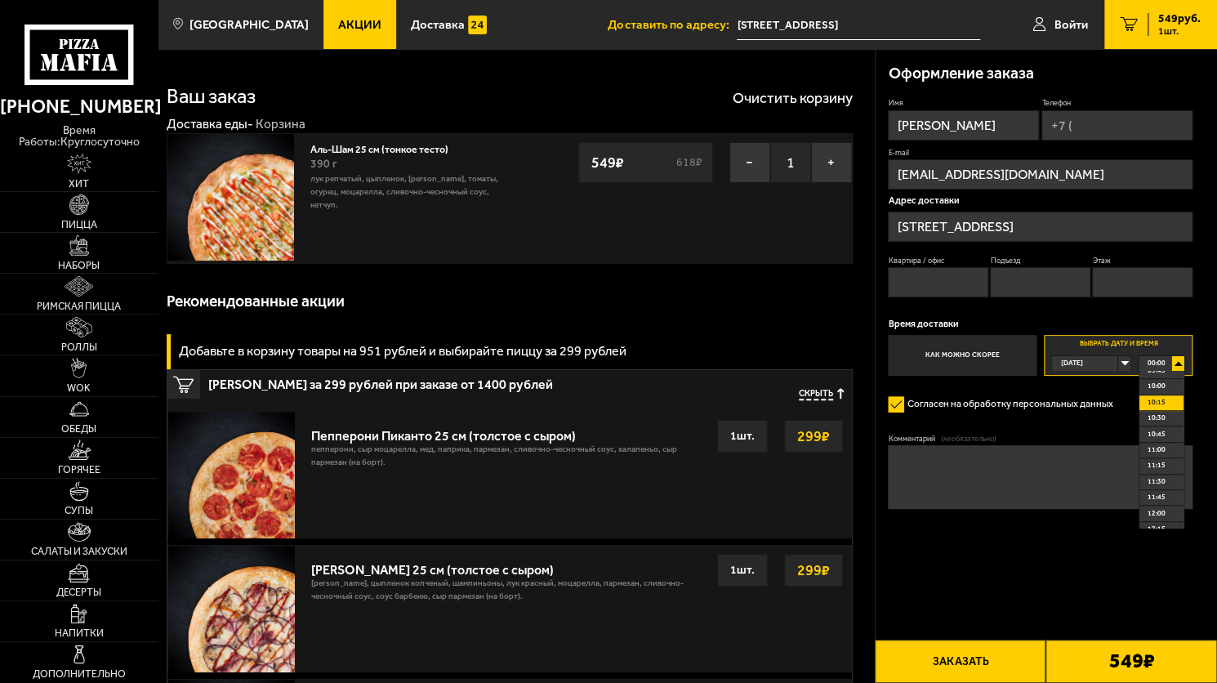
scroll to position [653, 0]
click at [1164, 427] on span "11:00" at bounding box center [1157, 421] width 18 height 15
click at [1118, 358] on div "Сегодня" at bounding box center [1085, 363] width 66 height 15
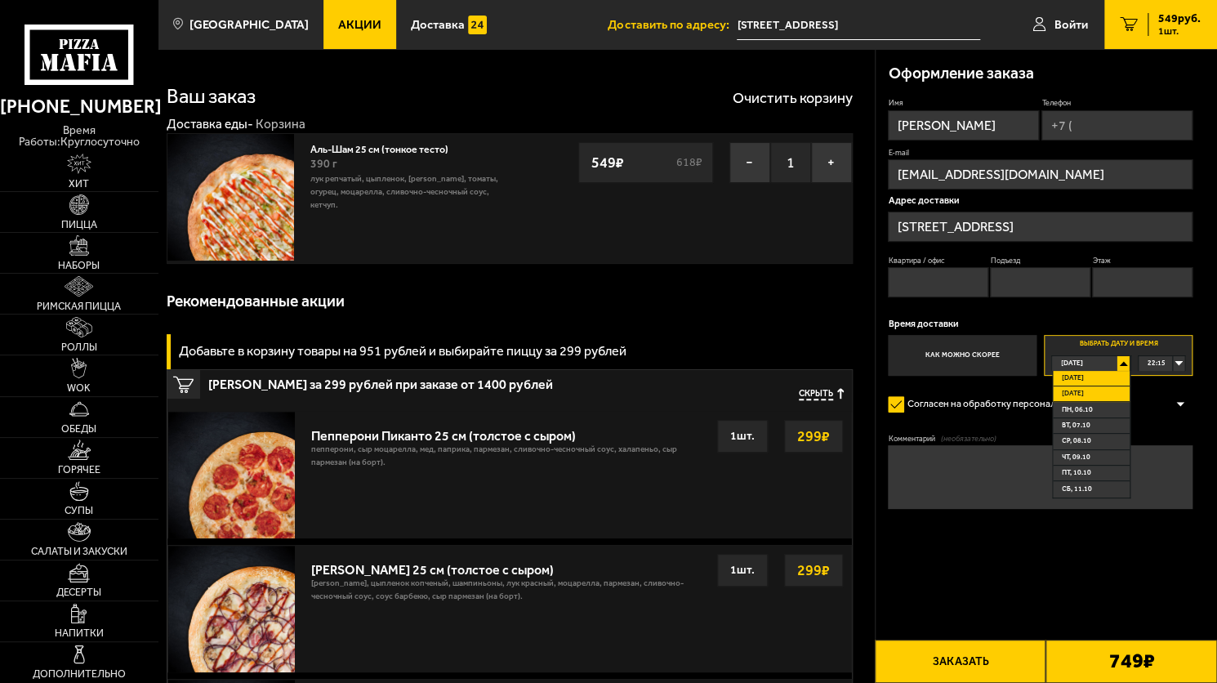
click at [1077, 396] on span "Завтра" at bounding box center [1073, 393] width 22 height 15
click at [1175, 362] on div "00:00" at bounding box center [1162, 363] width 46 height 15
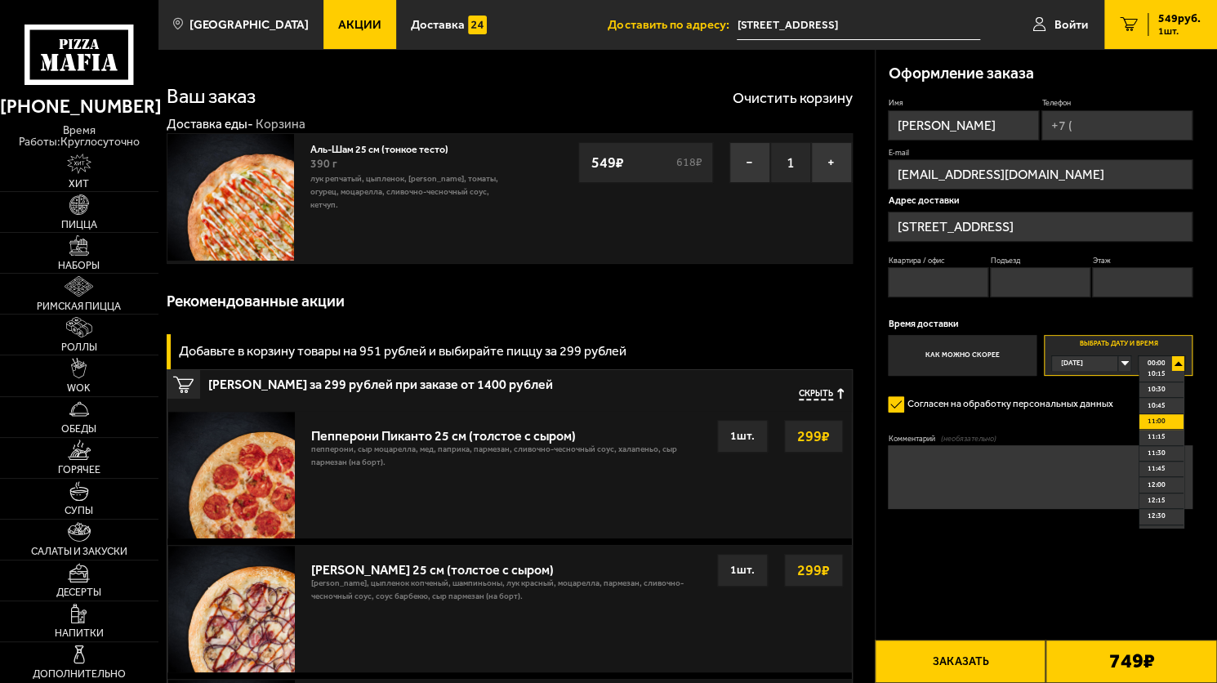
click at [1155, 423] on span "11:00" at bounding box center [1157, 421] width 18 height 15
click at [941, 282] on input "Квартира / офис" at bounding box center [938, 282] width 100 height 30
type input "71"
click at [1041, 288] on input "Подъезд" at bounding box center [1040, 282] width 100 height 30
type input "1"
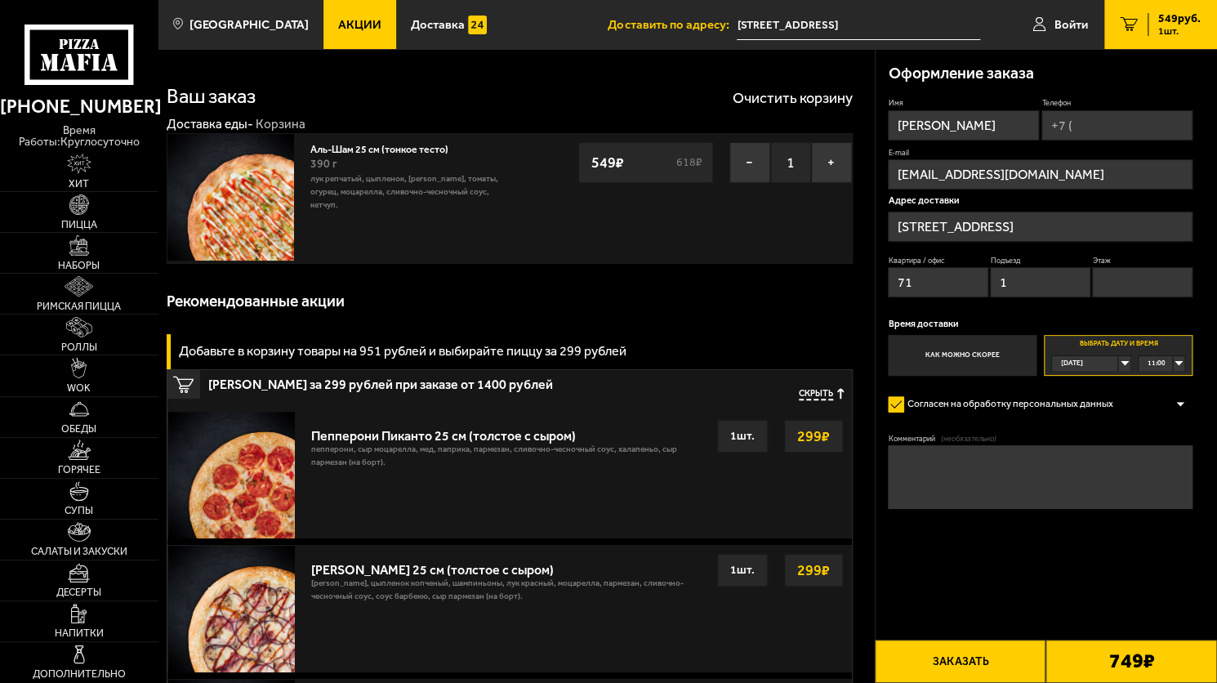
drag, startPoint x: 1115, startPoint y: 283, endPoint x: 1108, endPoint y: 288, distance: 9.3
click at [1115, 283] on input "Этаж" at bounding box center [1142, 282] width 100 height 30
type input "11"
click at [1072, 117] on input "Телефон" at bounding box center [1116, 125] width 151 height 30
type input "+7 (911) 171-49-97"
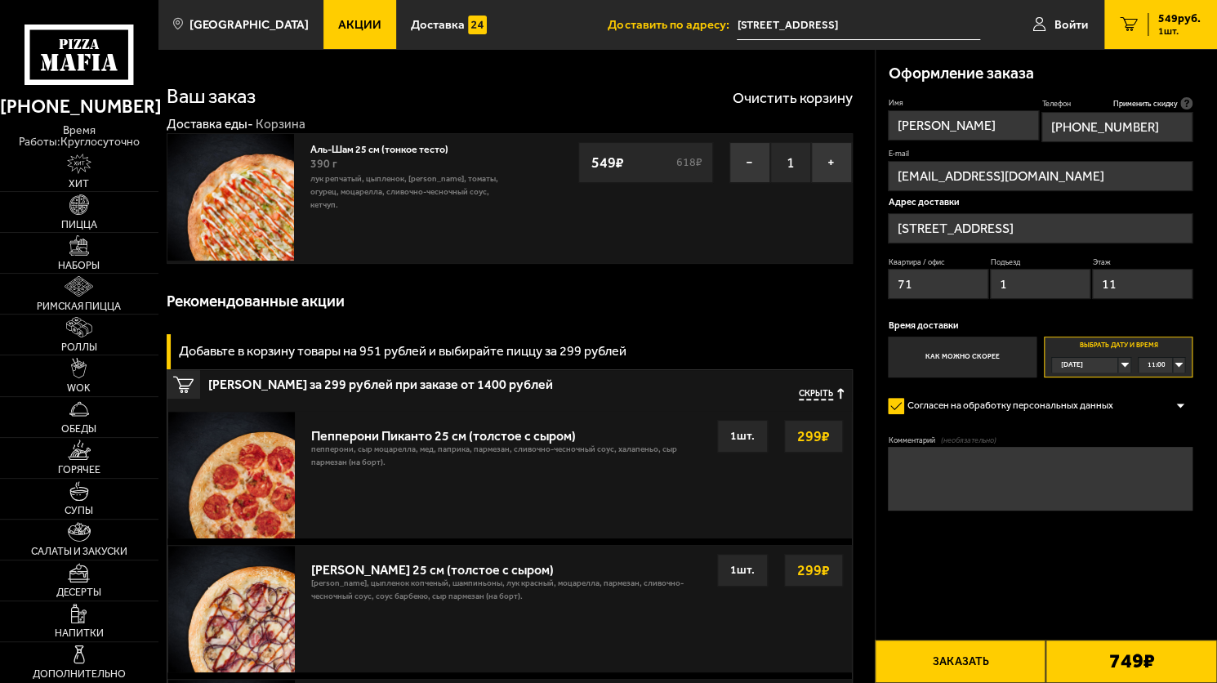
click at [985, 667] on button "Заказать" at bounding box center [961, 661] width 172 height 43
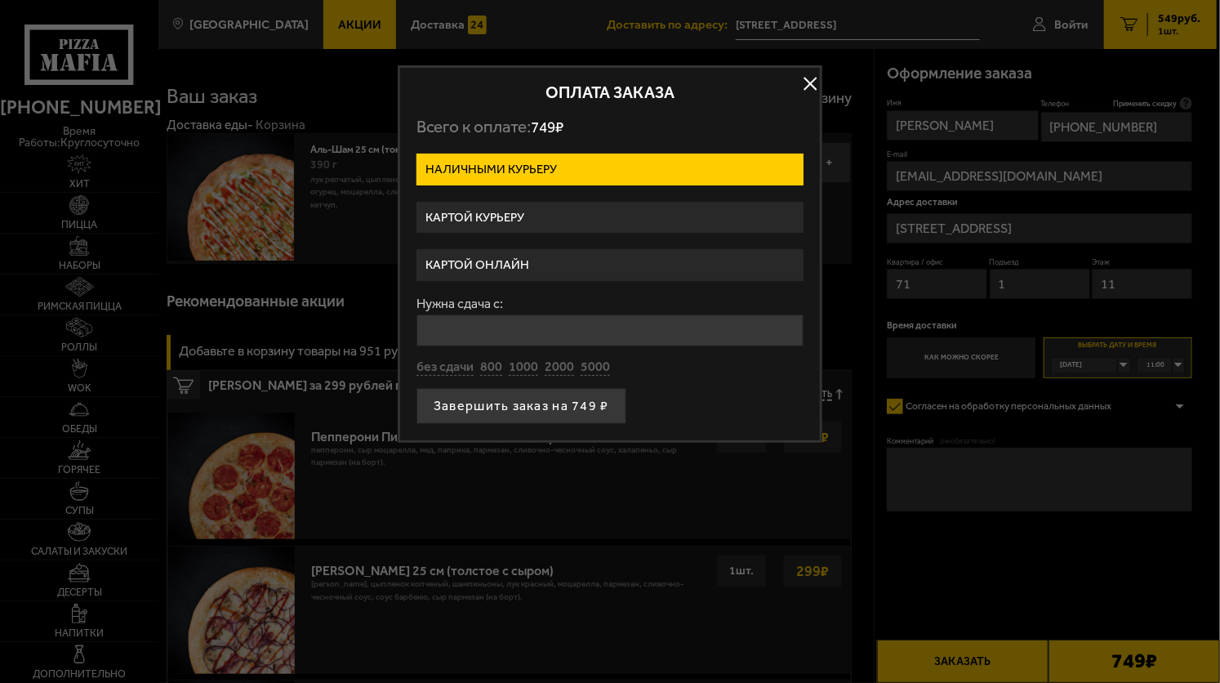
click at [582, 267] on label "Картой онлайн" at bounding box center [610, 265] width 387 height 32
click at [0, 0] on input "Картой онлайн" at bounding box center [0, 0] width 0 height 0
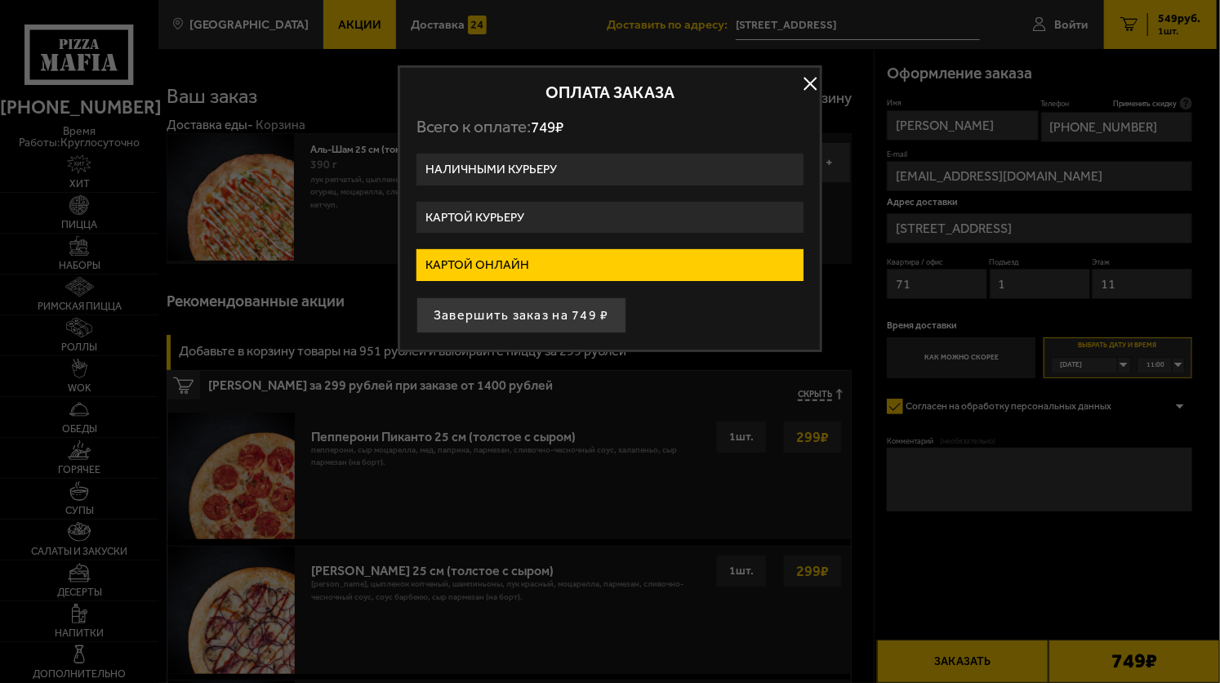
click at [542, 158] on label "Наличными курьеру" at bounding box center [610, 170] width 387 height 32
click at [0, 0] on input "Наличными курьеру" at bounding box center [0, 0] width 0 height 0
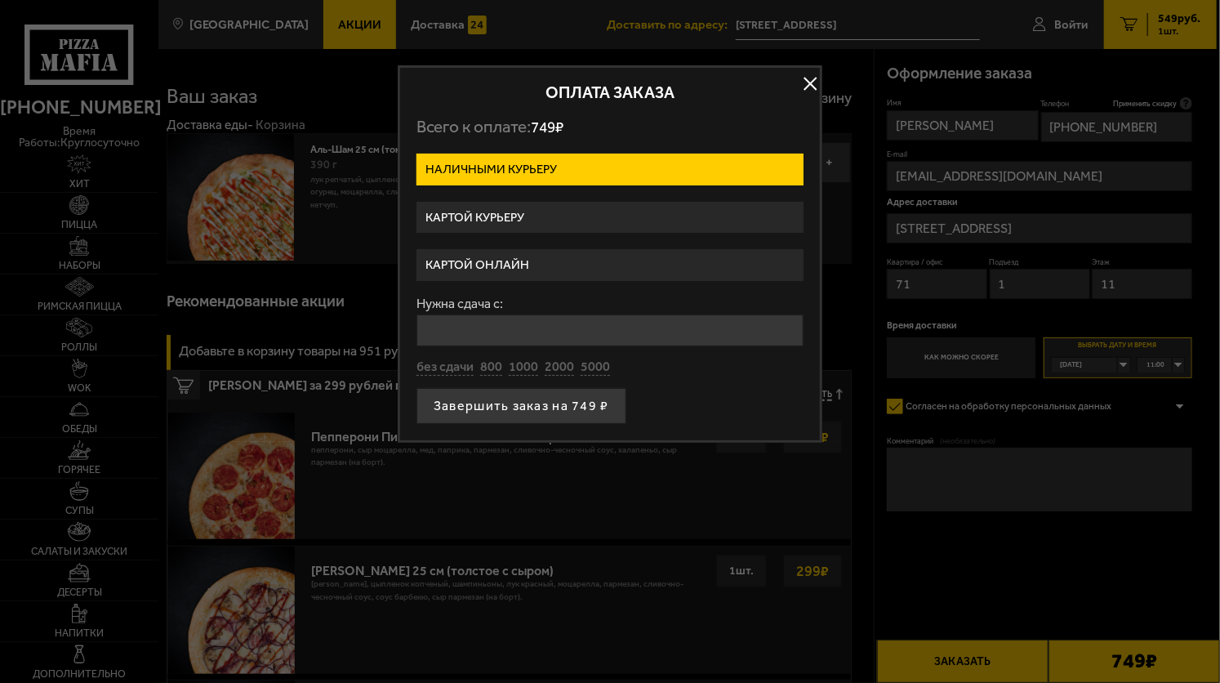
click at [528, 221] on label "Картой курьеру" at bounding box center [610, 218] width 387 height 32
click at [0, 0] on input "Картой курьеру" at bounding box center [0, 0] width 0 height 0
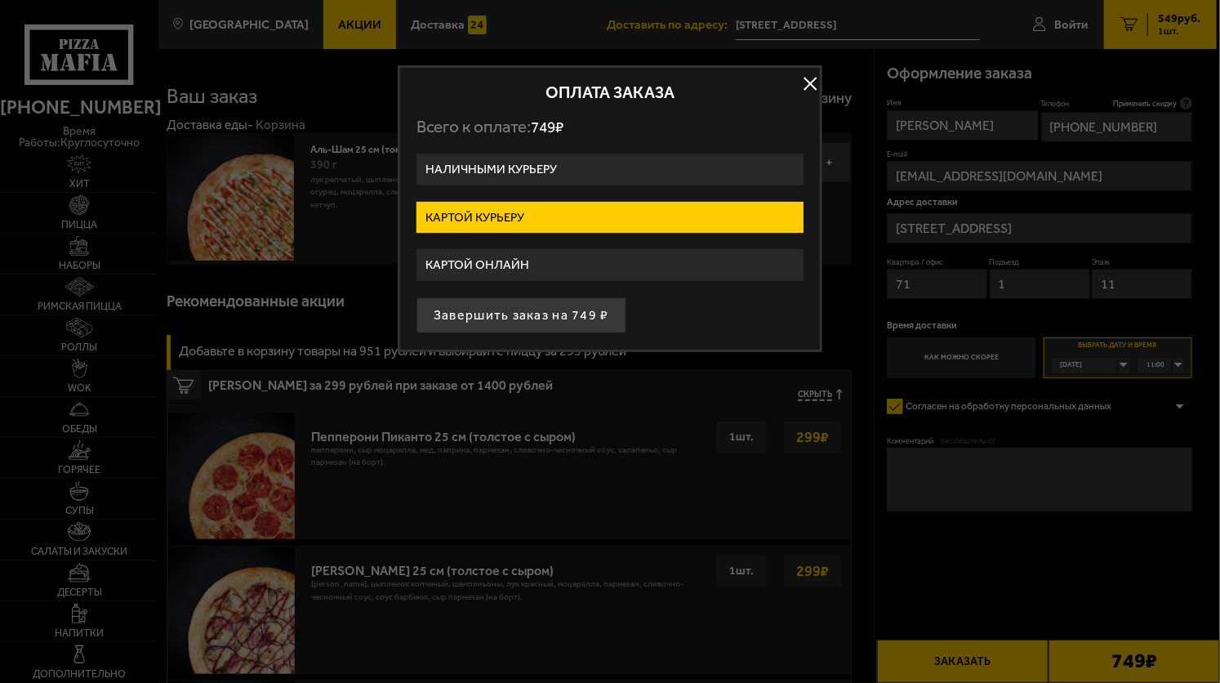
click at [528, 252] on label "Картой онлайн" at bounding box center [610, 265] width 387 height 32
click at [0, 0] on input "Картой онлайн" at bounding box center [0, 0] width 0 height 0
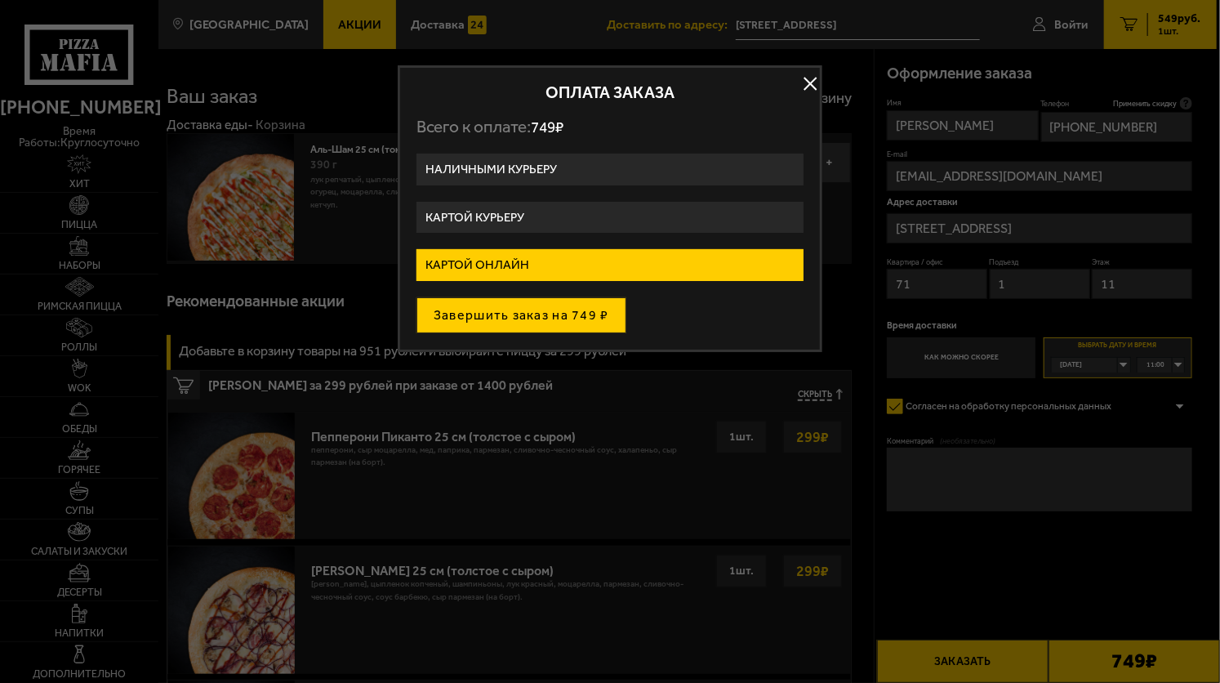
click at [542, 314] on button "Завершить заказ на 749 ₽" at bounding box center [522, 315] width 210 height 36
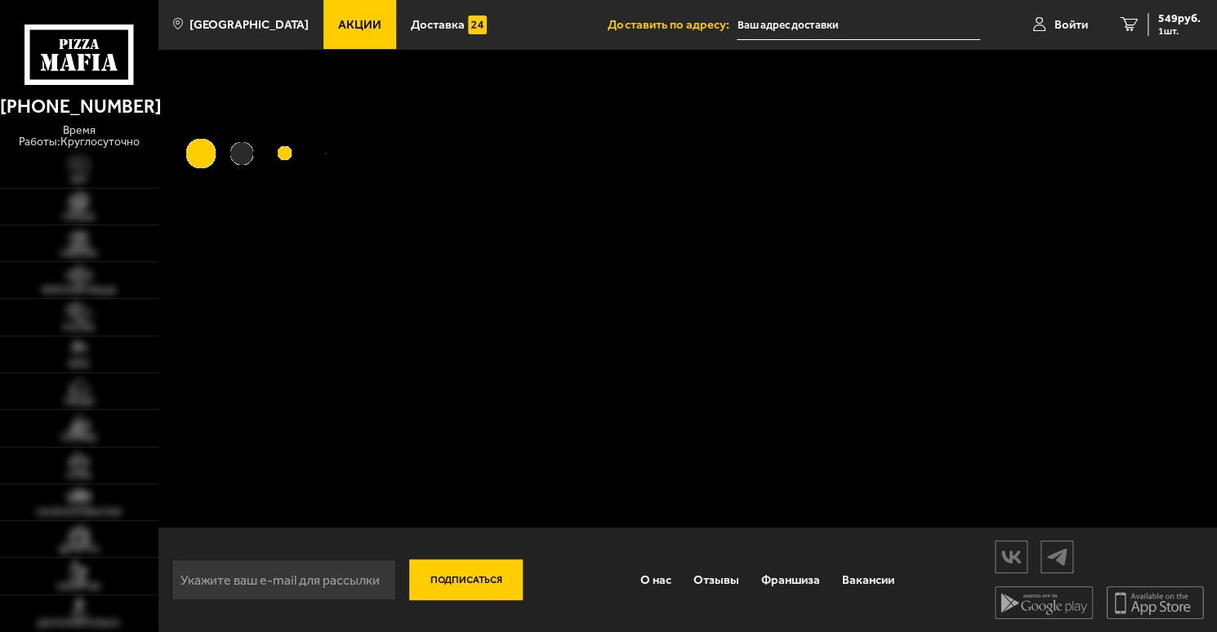
type input "[STREET_ADDRESS]"
